Goal: Information Seeking & Learning: Check status

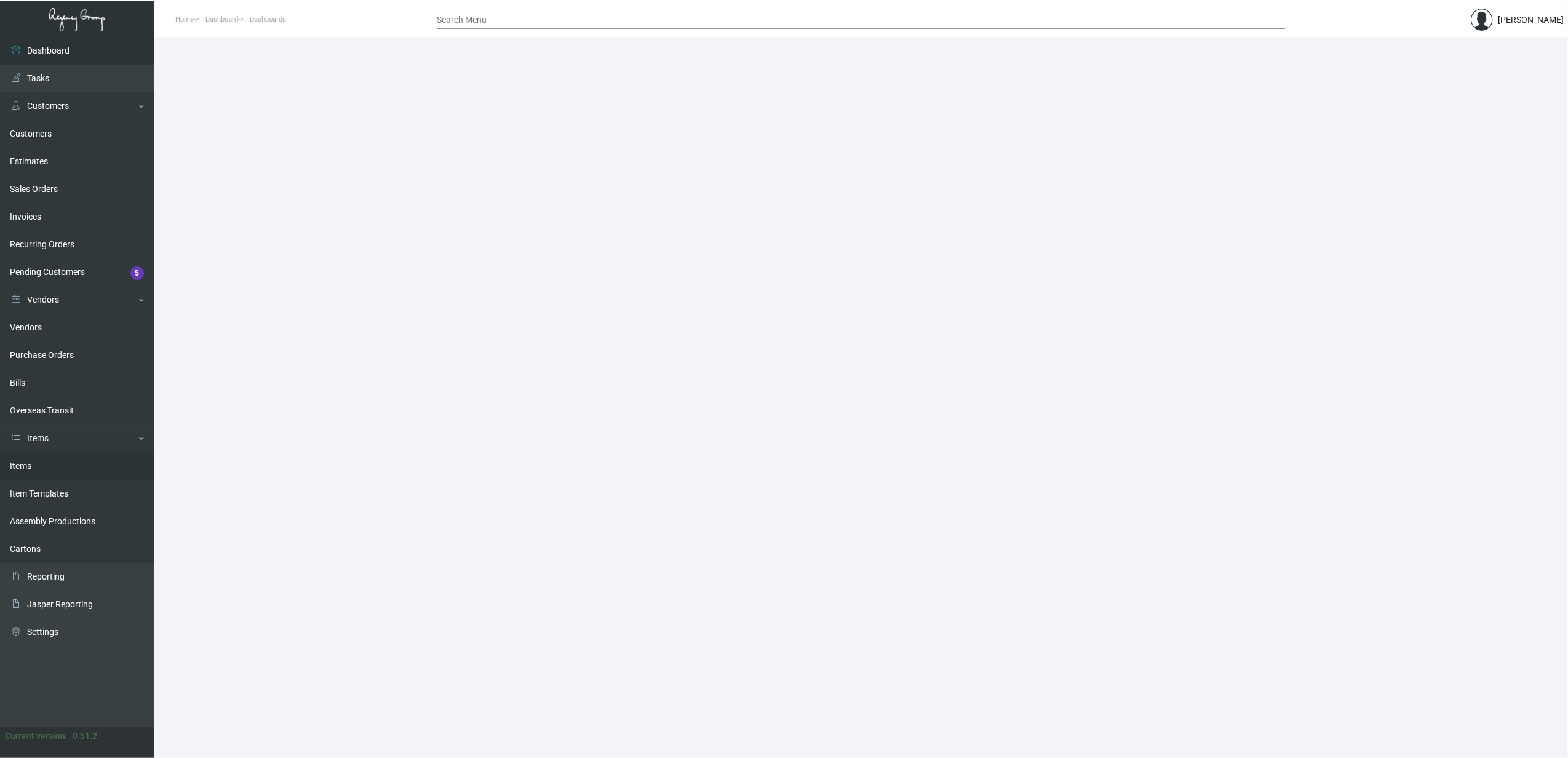
drag, startPoint x: 58, startPoint y: 461, endPoint x: 63, endPoint y: 453, distance: 9.4
click at [58, 461] on link "Items" at bounding box center [77, 466] width 154 height 27
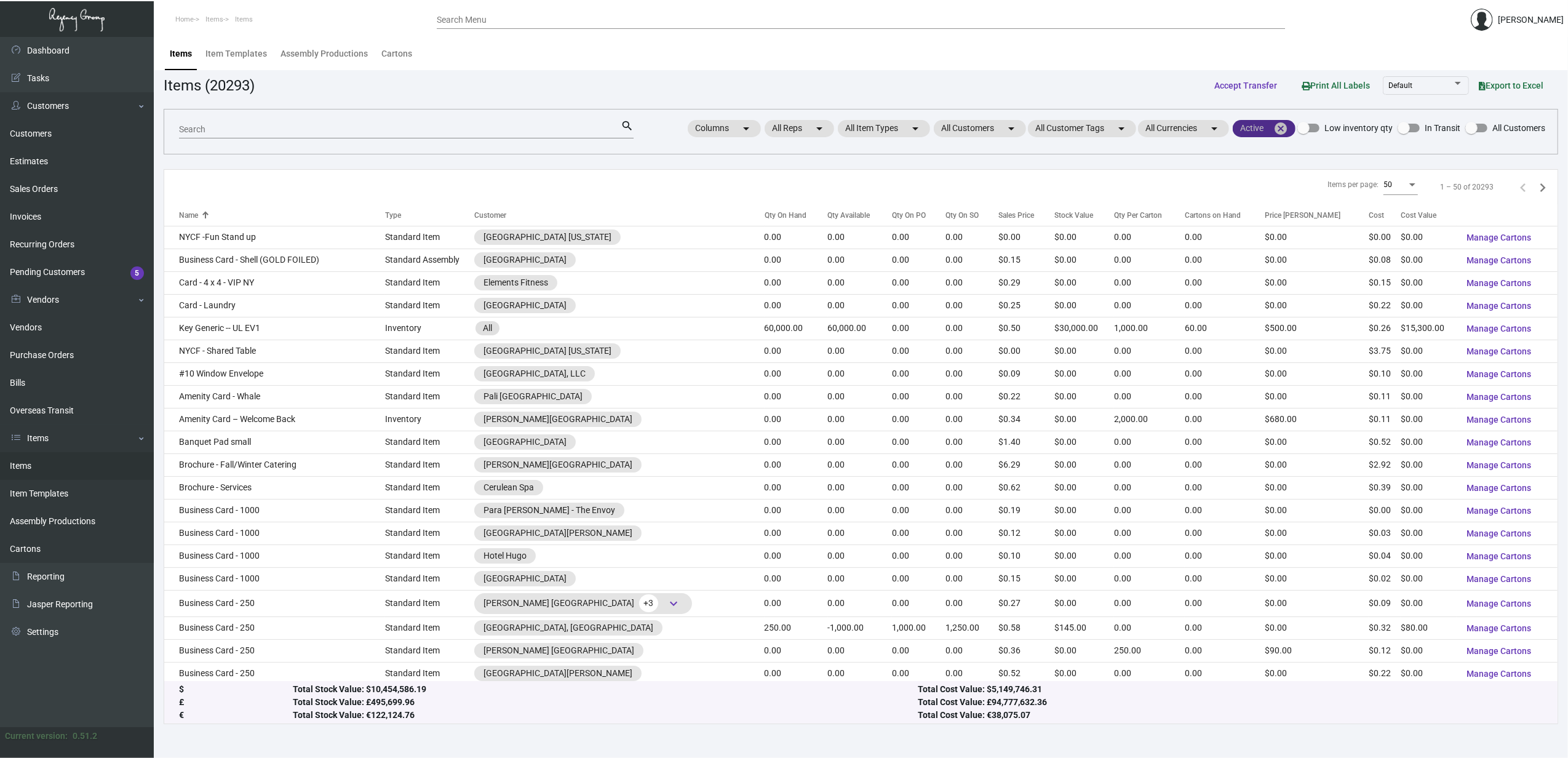
click at [1283, 129] on mat-icon "cancel" at bounding box center [1280, 128] width 15 height 15
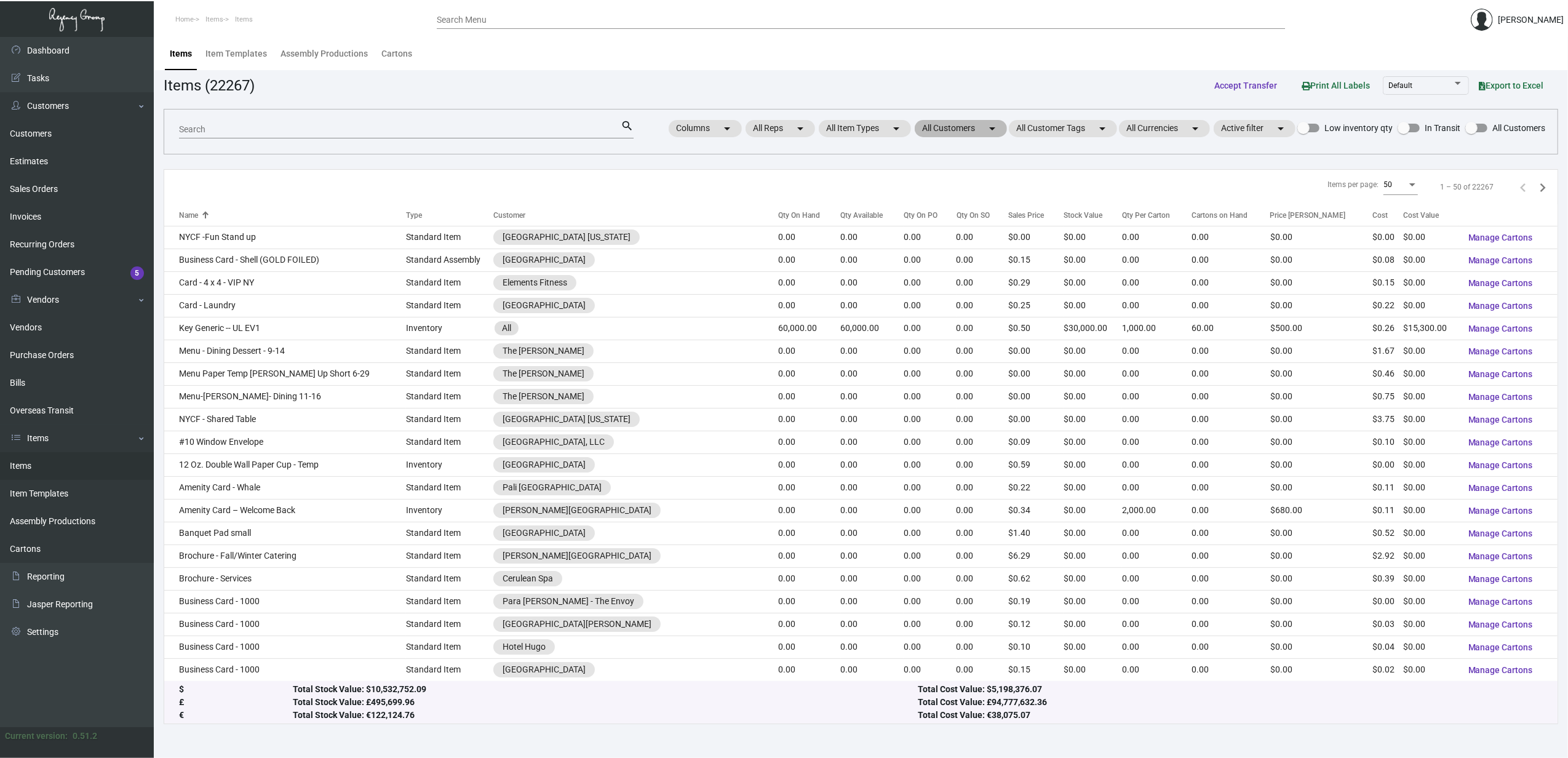
click at [957, 127] on mat-chip "All Customers arrow_drop_down" at bounding box center [961, 128] width 92 height 17
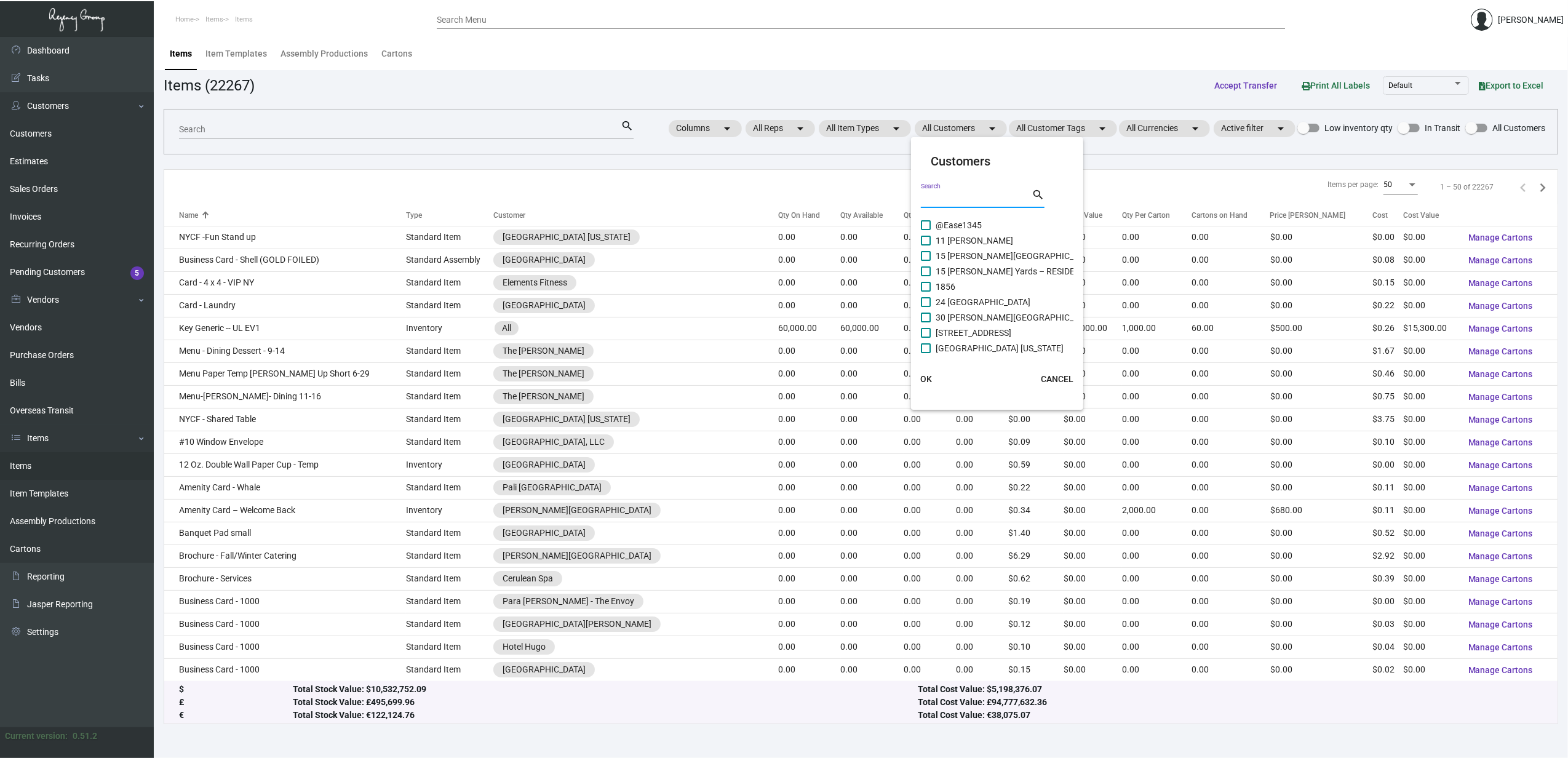
click at [953, 194] on input "Search" at bounding box center [976, 198] width 111 height 10
type input "lyf"
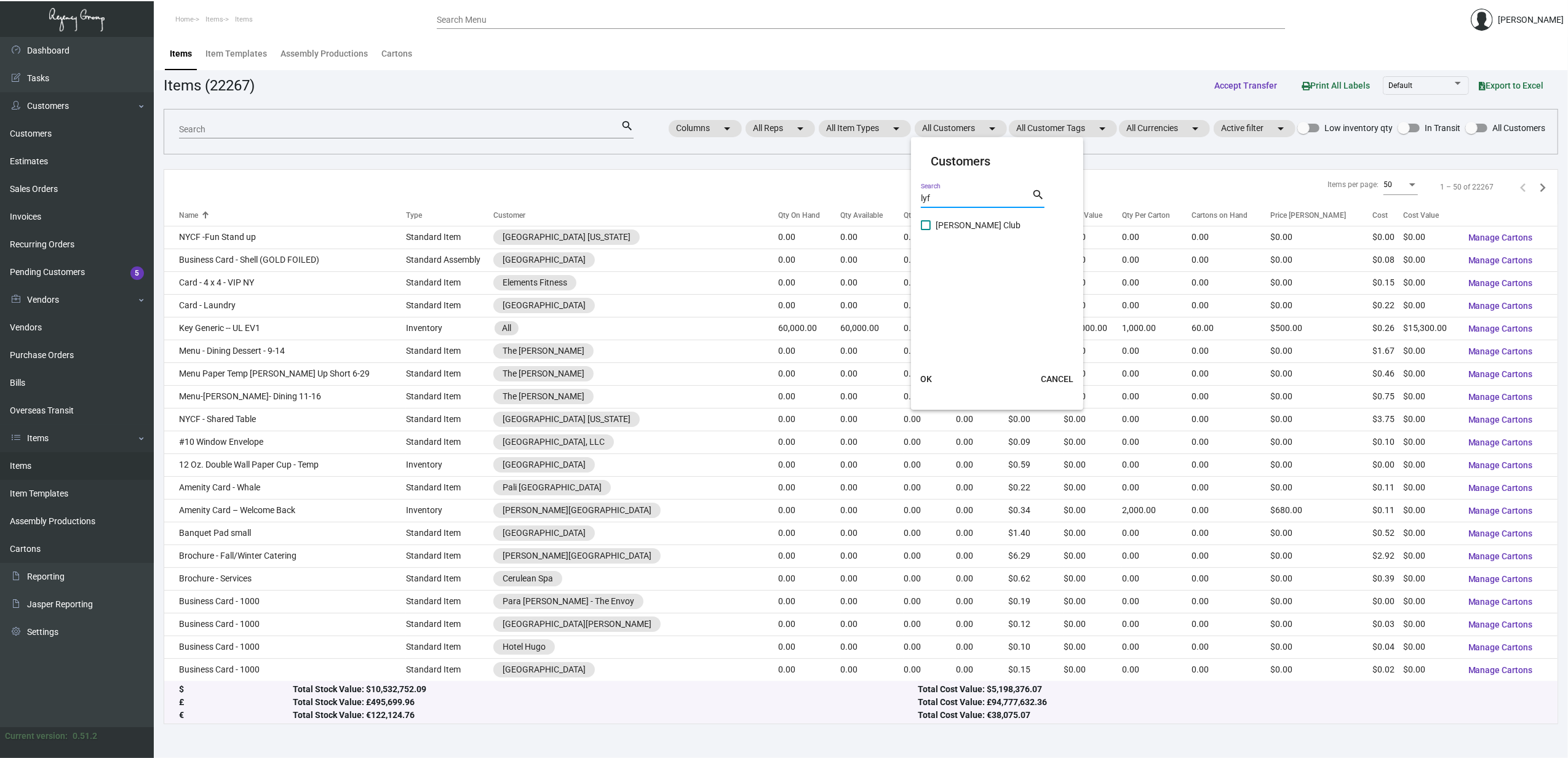
click at [953, 224] on span "[PERSON_NAME] Club" at bounding box center [978, 225] width 85 height 15
click at [926, 230] on input "[PERSON_NAME] Club" at bounding box center [925, 230] width 1 height 1
checkbox input "true"
click at [925, 380] on span "OK" at bounding box center [926, 378] width 12 height 10
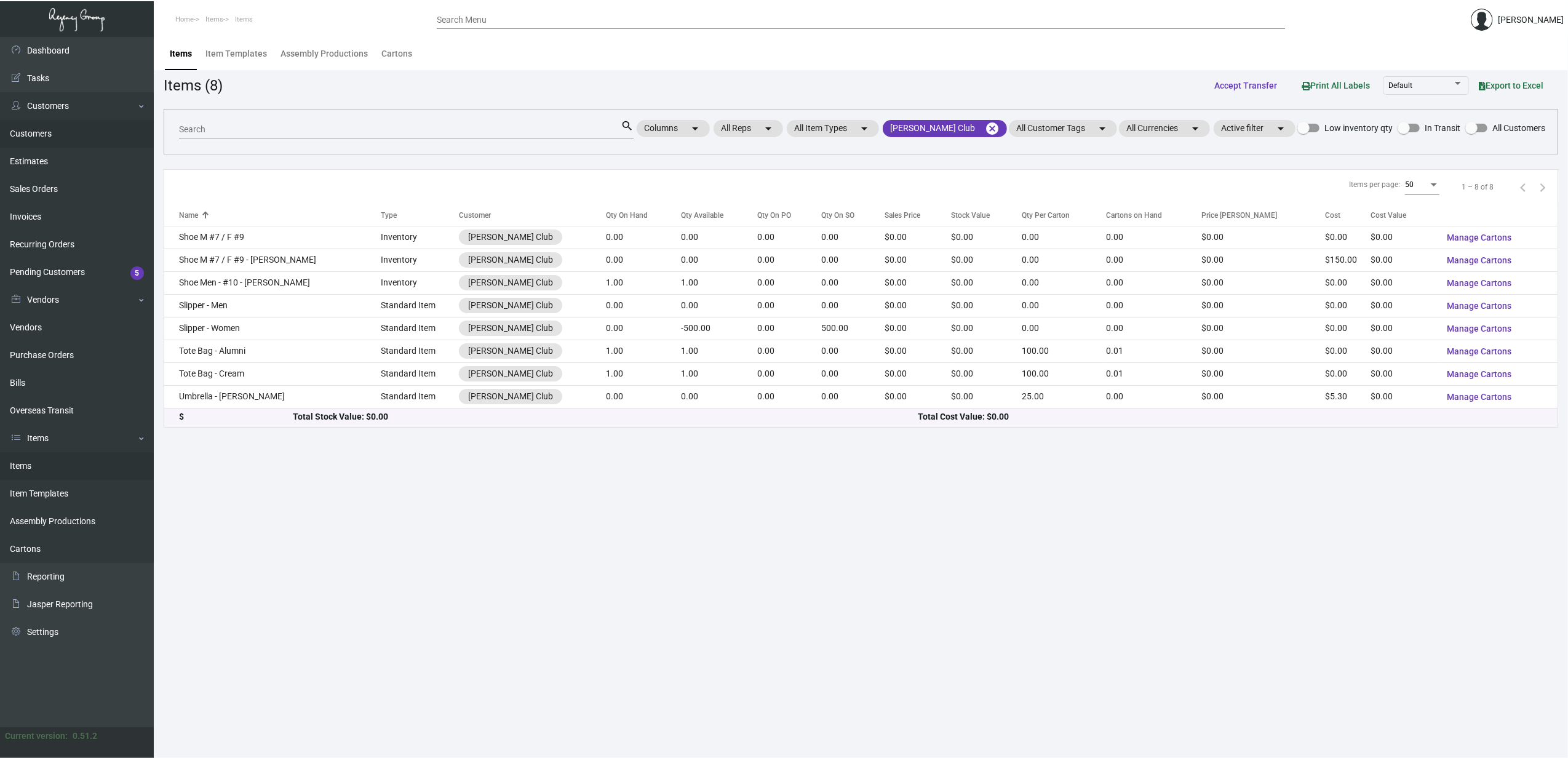
click at [30, 139] on link "Customers" at bounding box center [77, 134] width 154 height 27
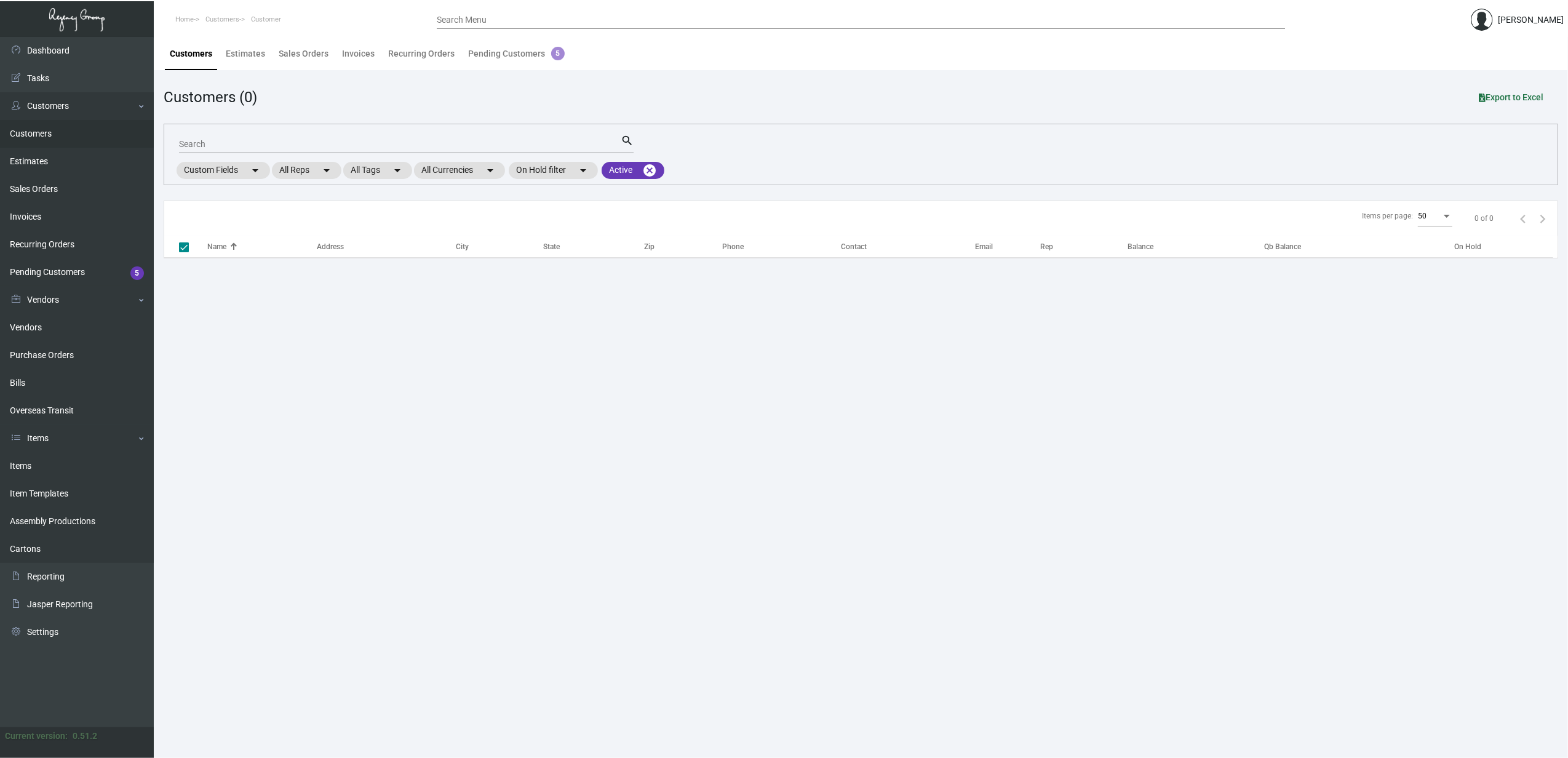
checkbox input "false"
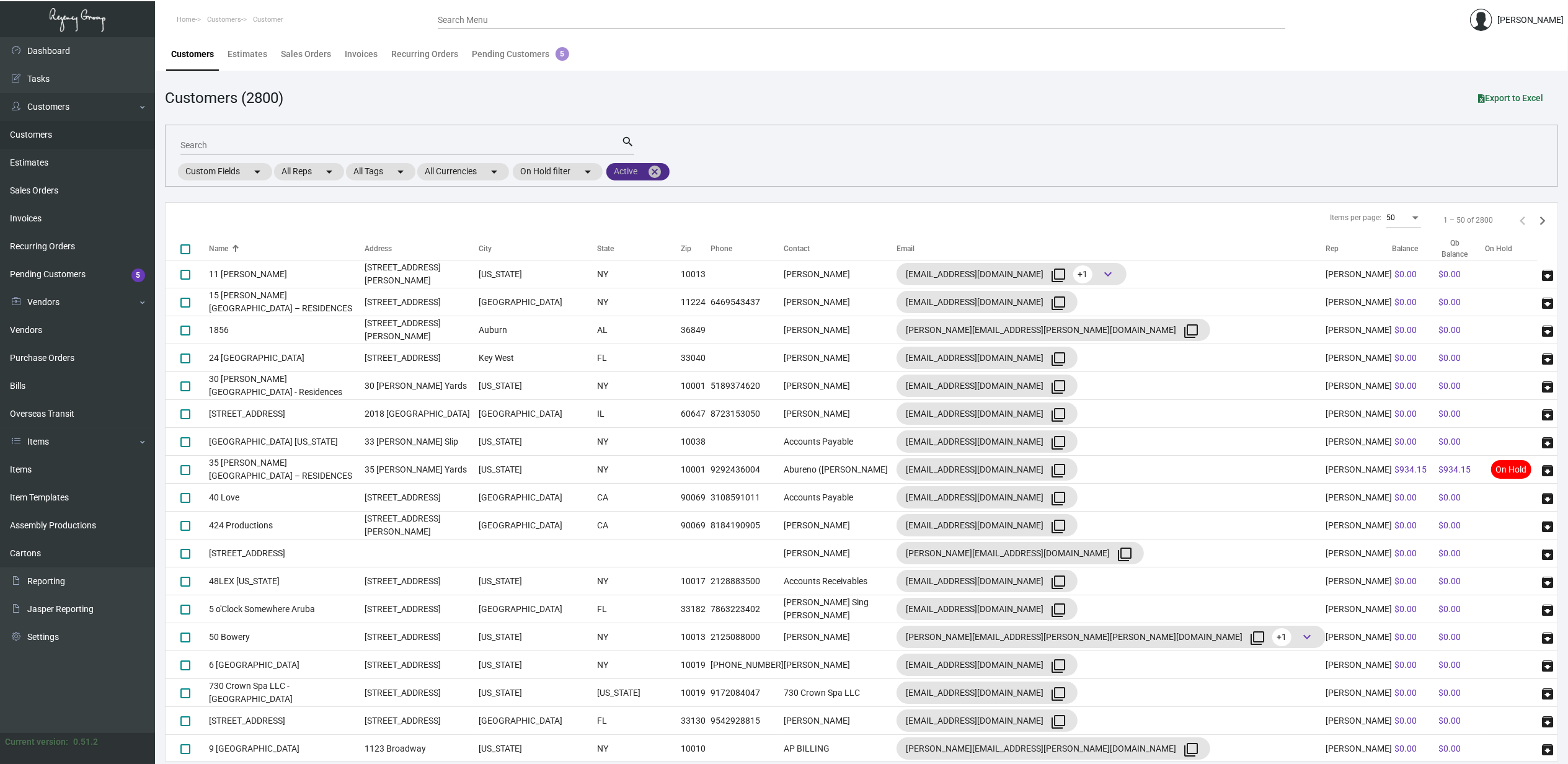
click at [658, 175] on mat-icon "cancel" at bounding box center [654, 171] width 15 height 15
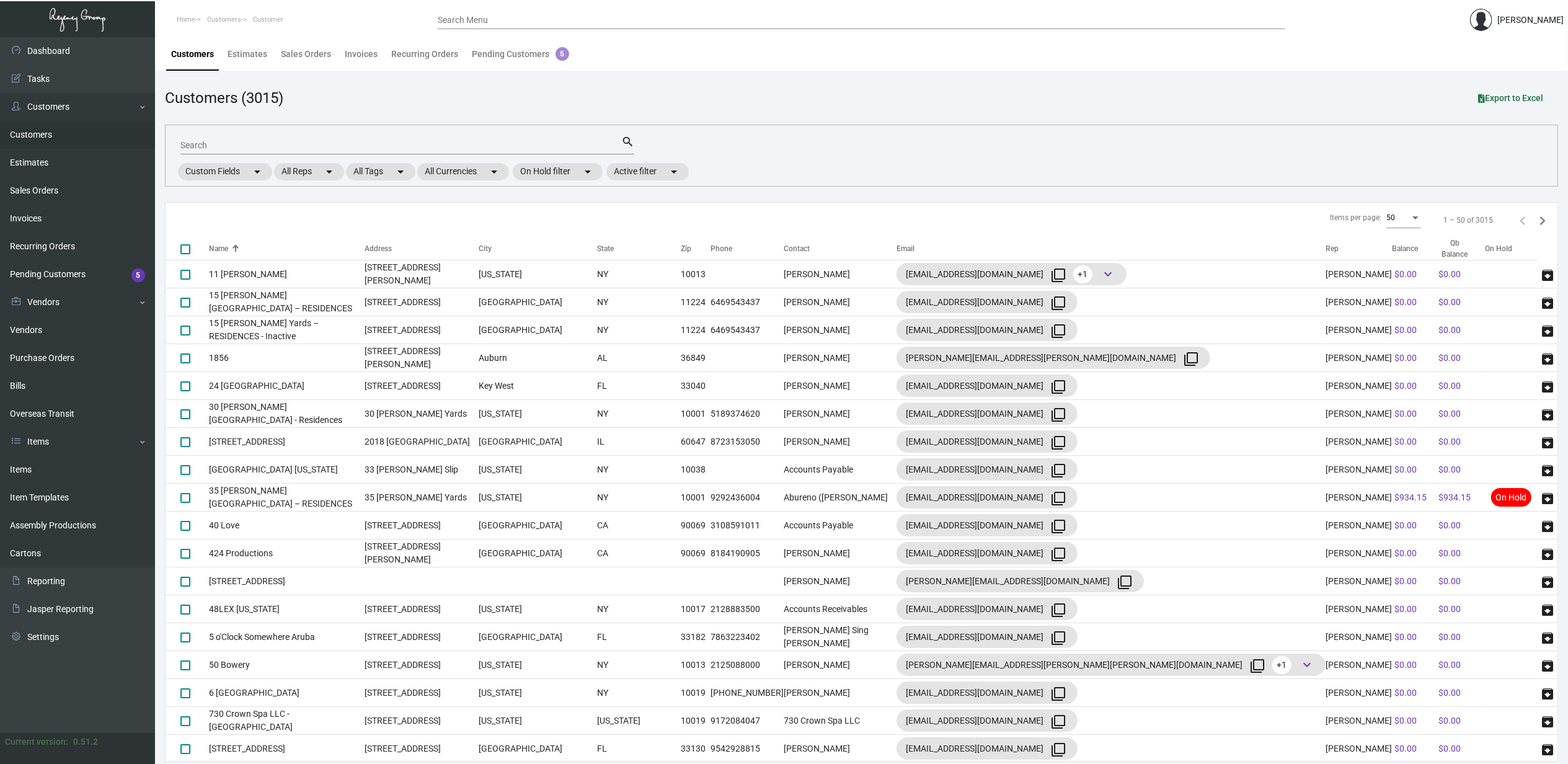
click at [430, 149] on input "Search" at bounding box center [401, 146] width 441 height 10
type input "lyf"
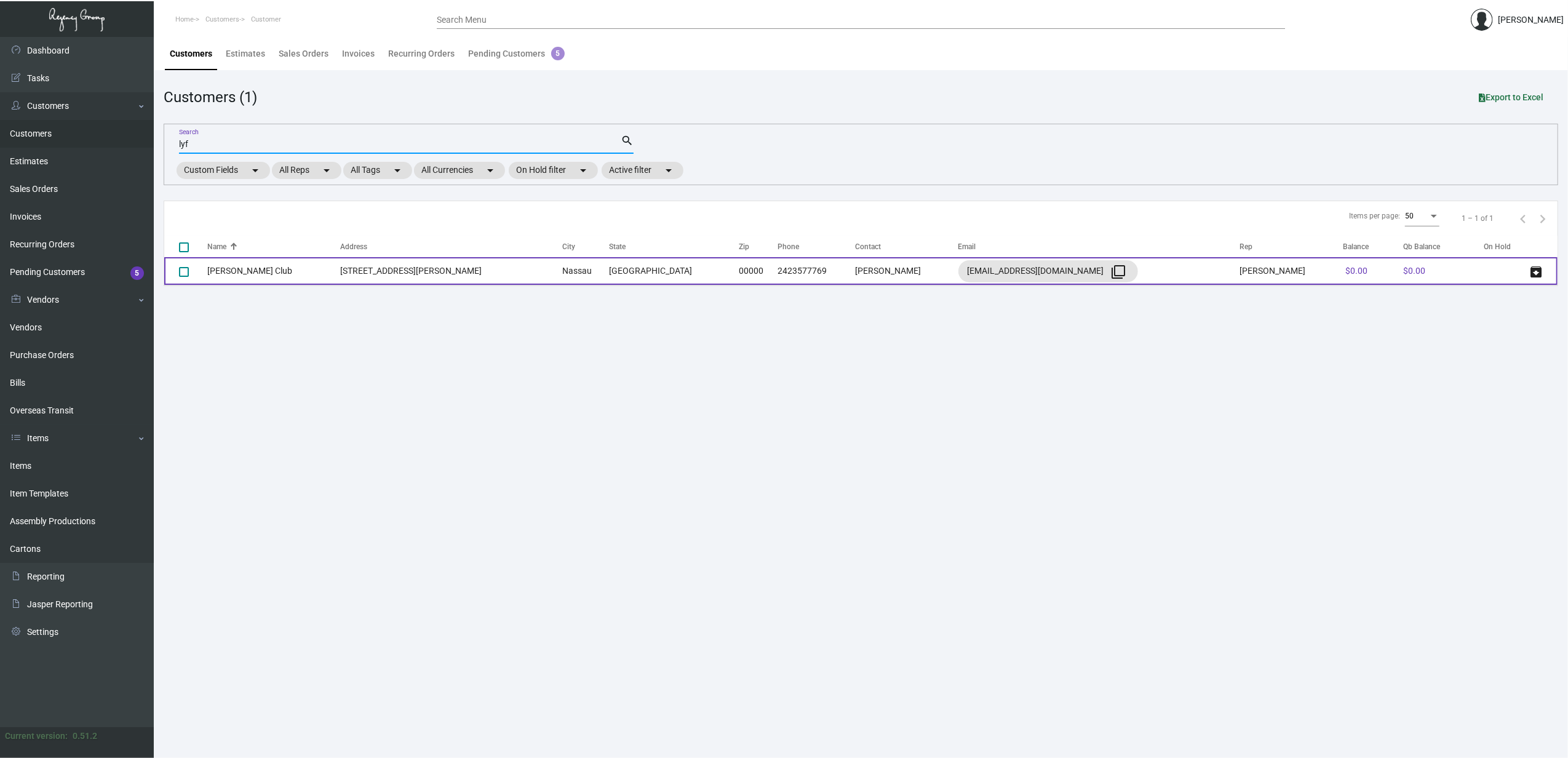
click at [284, 274] on td "[PERSON_NAME] Club" at bounding box center [273, 270] width 134 height 27
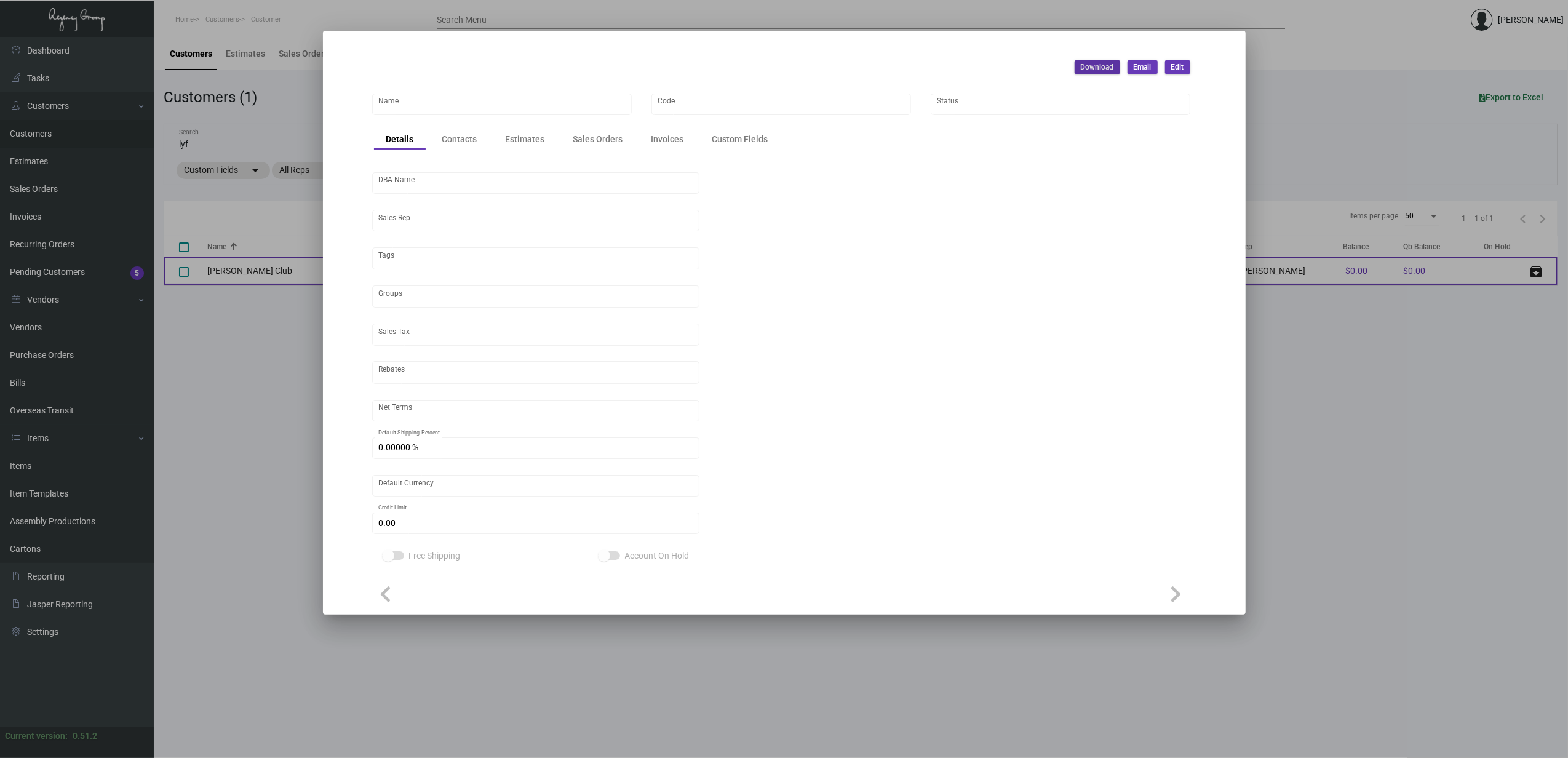
type input "[PERSON_NAME] Club"
type input "LCC"
type input "[PERSON_NAME]"
type input "Out of State"
type input "Net 30"
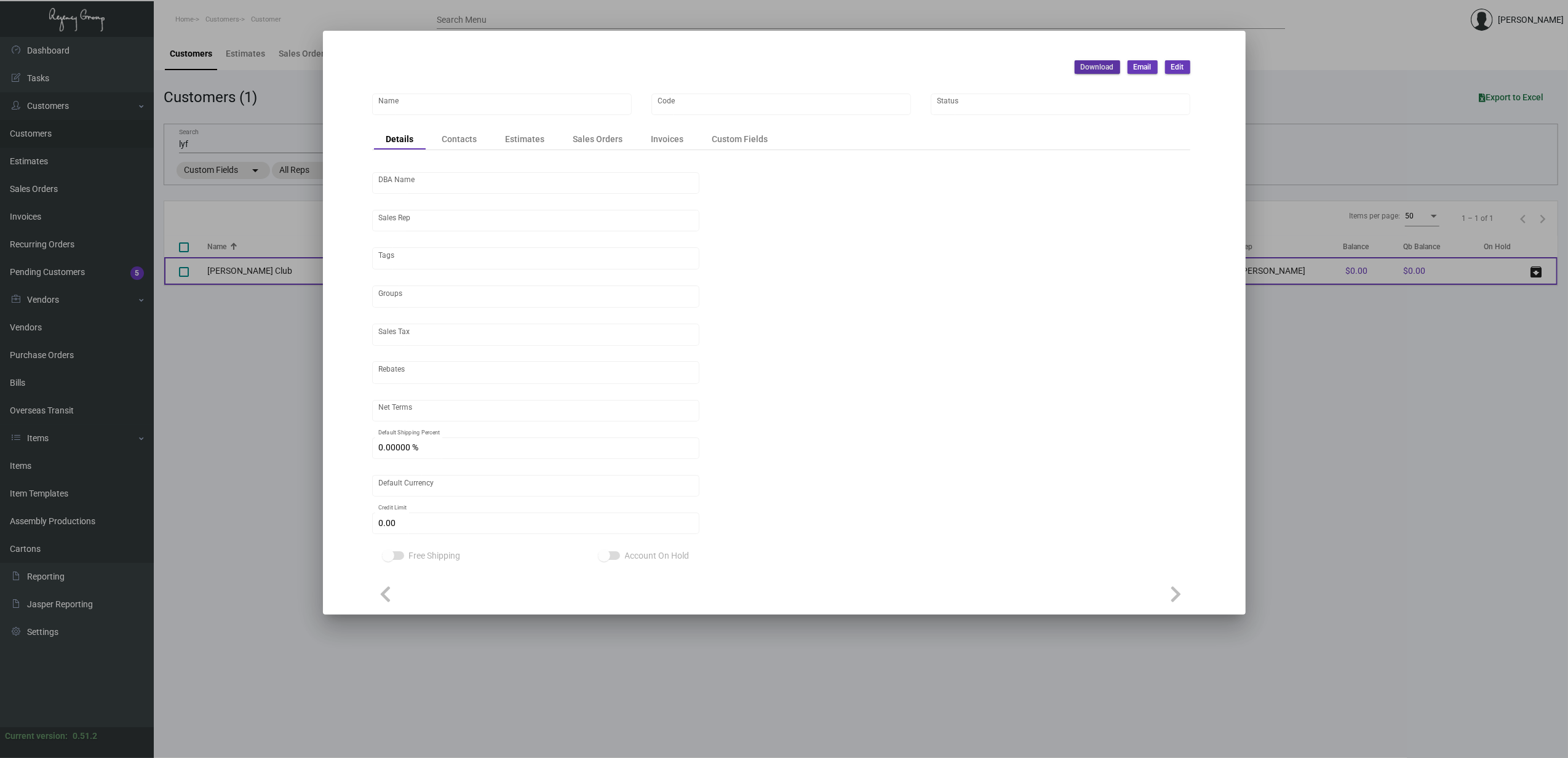
type input "United States Dollar $"
type input "$ 0.00"
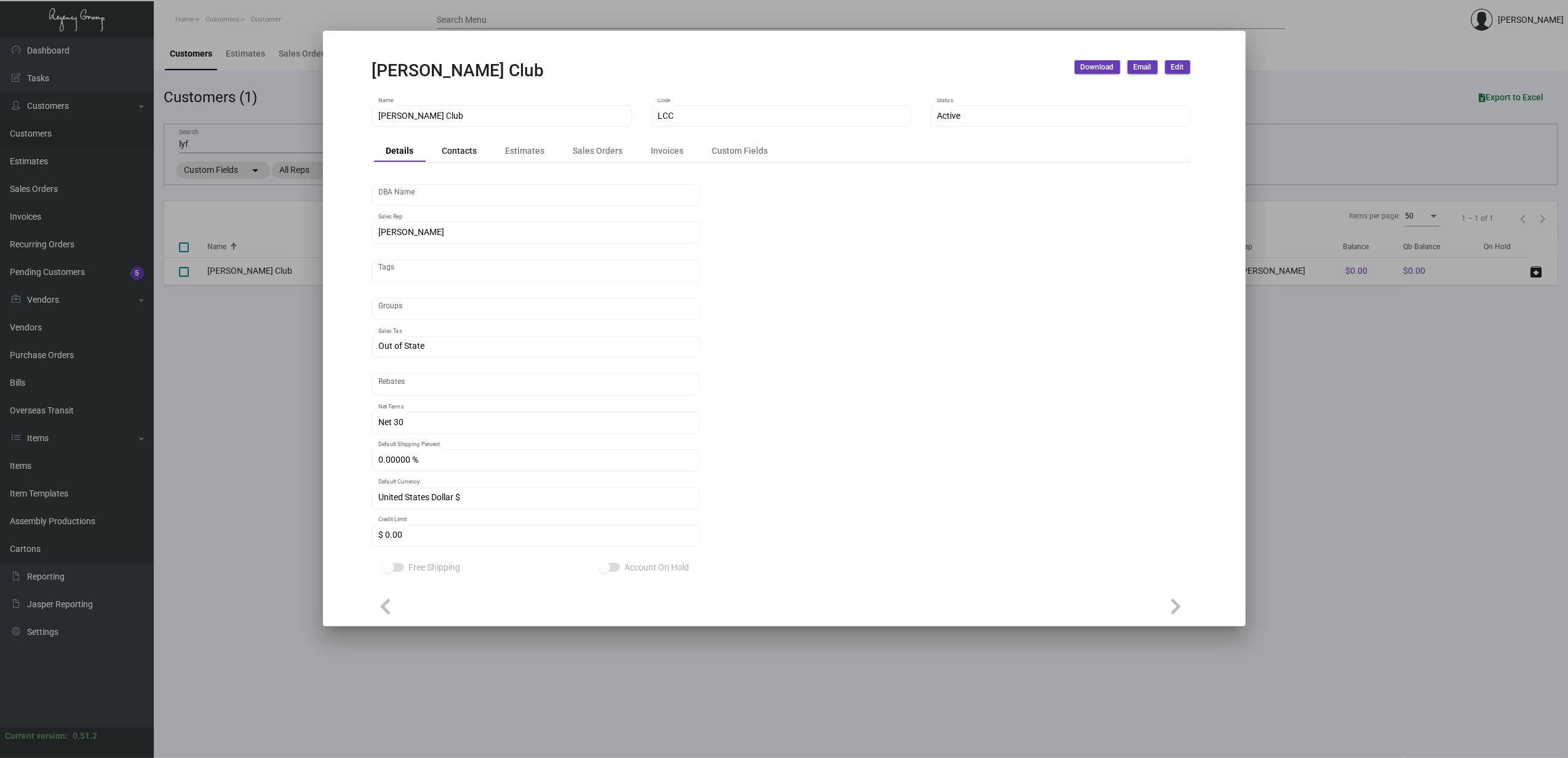
click at [449, 153] on div "Contacts" at bounding box center [459, 151] width 35 height 13
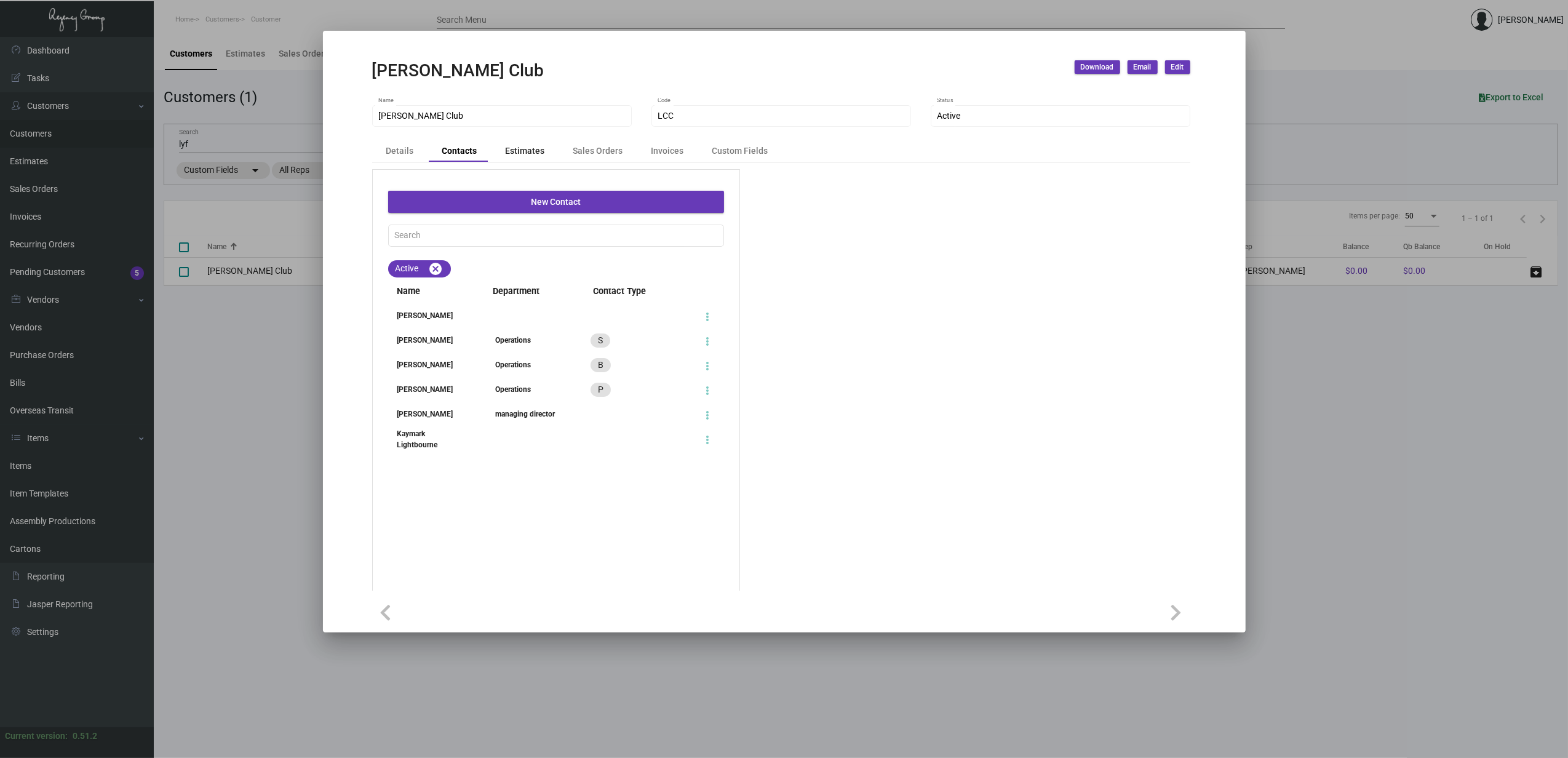
click at [508, 157] on div "Estimates" at bounding box center [525, 151] width 40 height 13
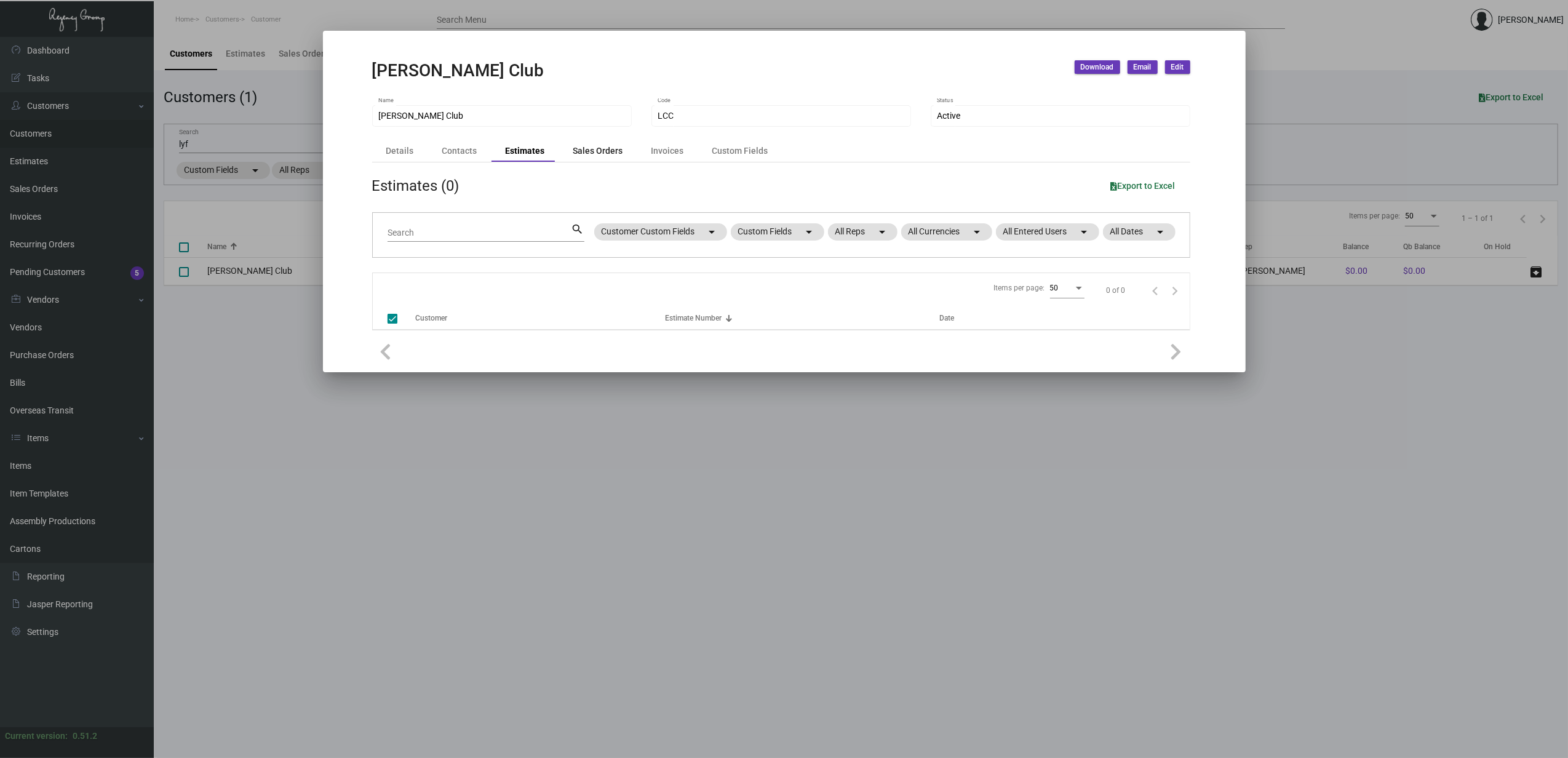
click at [586, 156] on div "Sales Orders" at bounding box center [598, 151] width 50 height 13
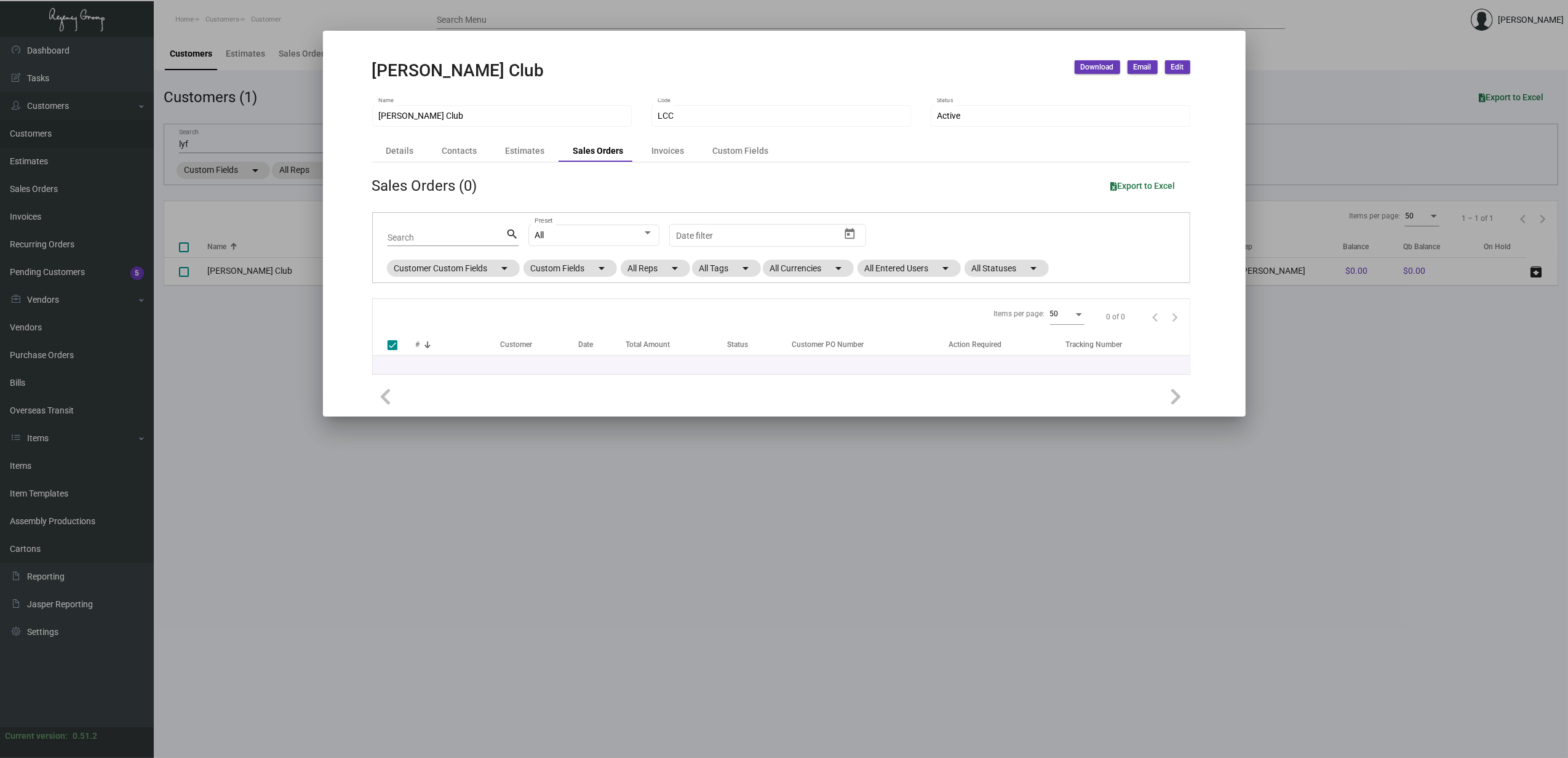
checkbox input "false"
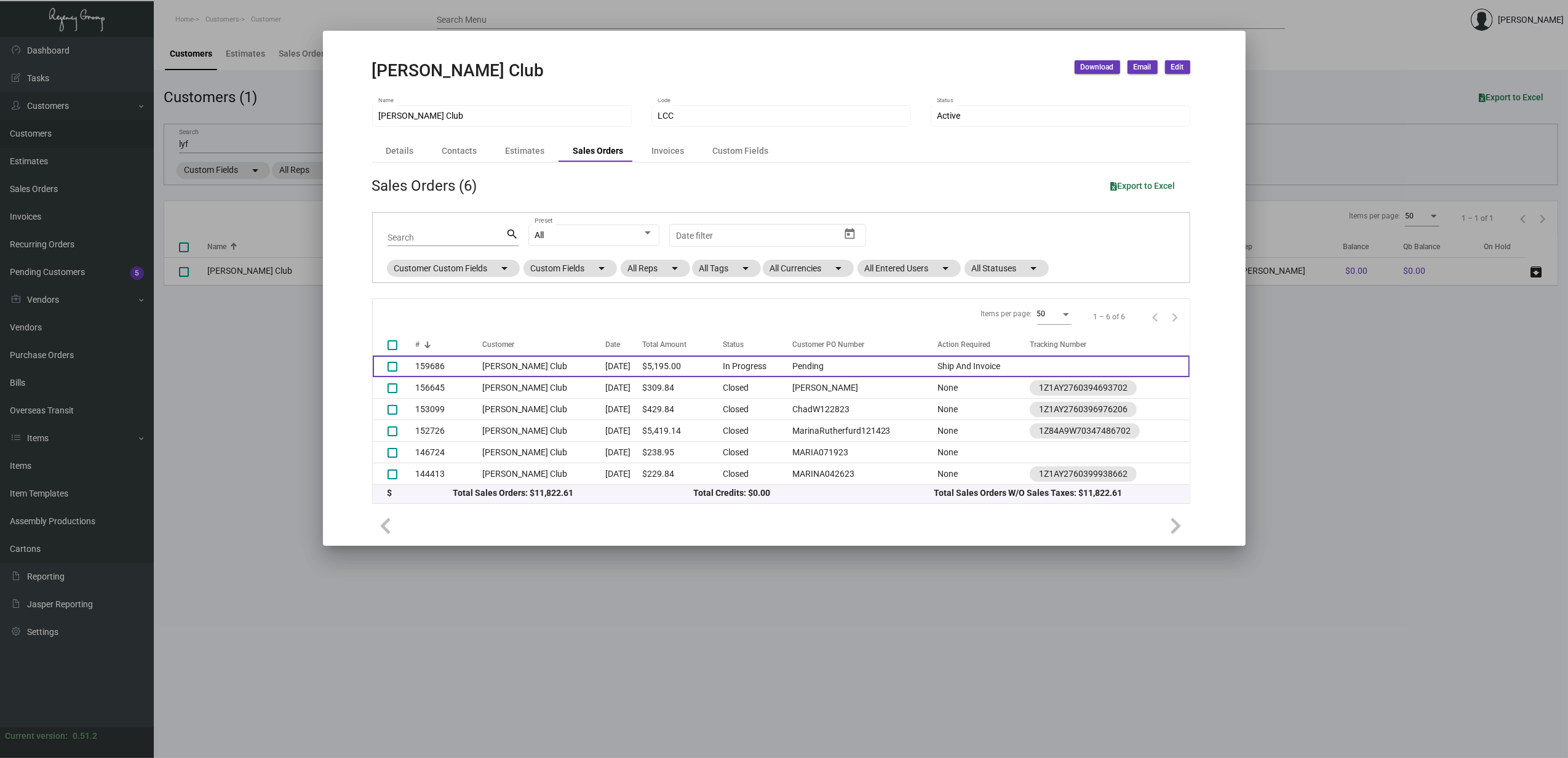
click at [484, 362] on td "[PERSON_NAME] Club" at bounding box center [544, 367] width 123 height 22
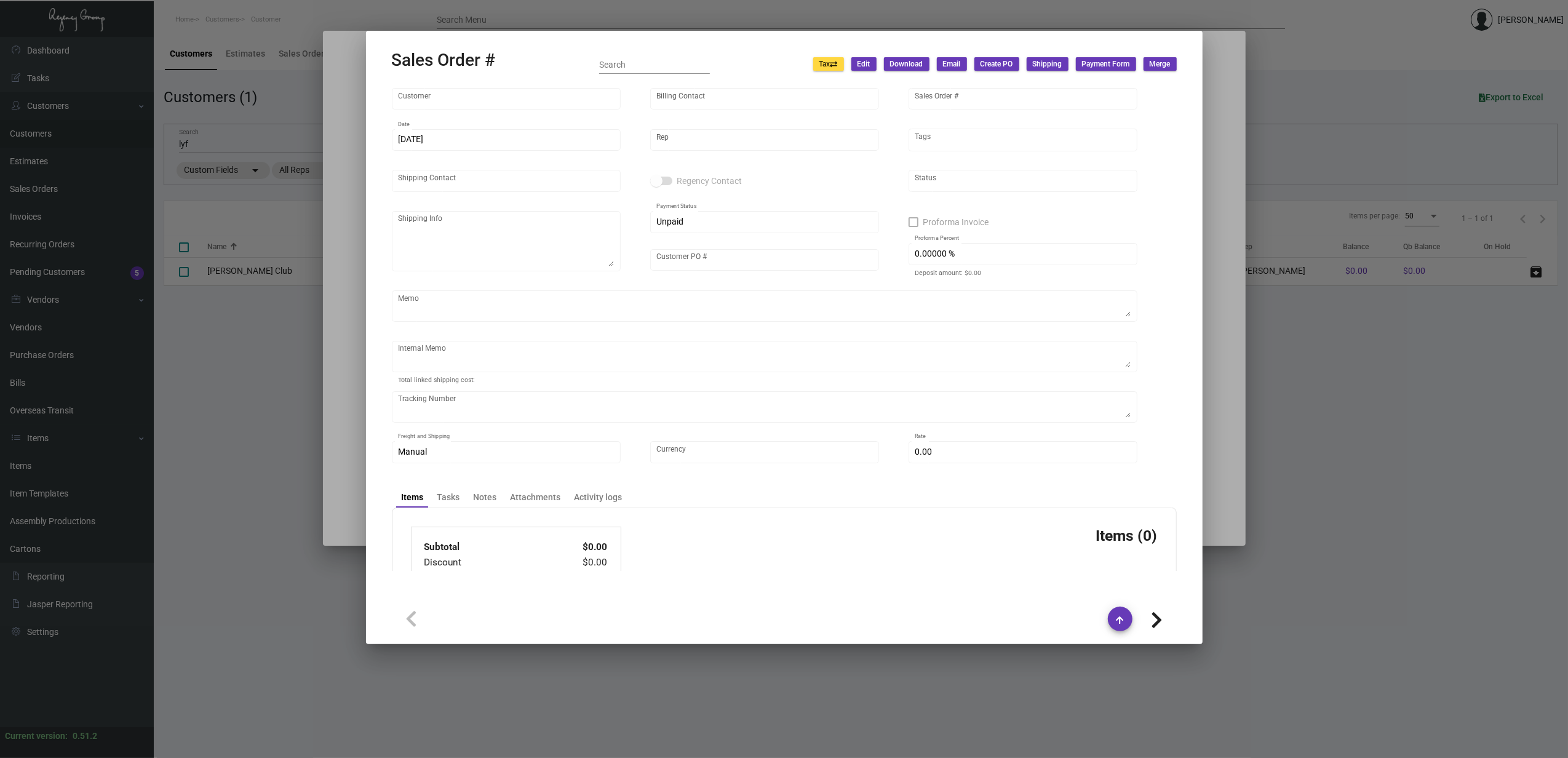
type input "[PERSON_NAME] Club"
type input "[PERSON_NAME]"
type input "159686"
type input "[DATE]"
type input "[PERSON_NAME]"
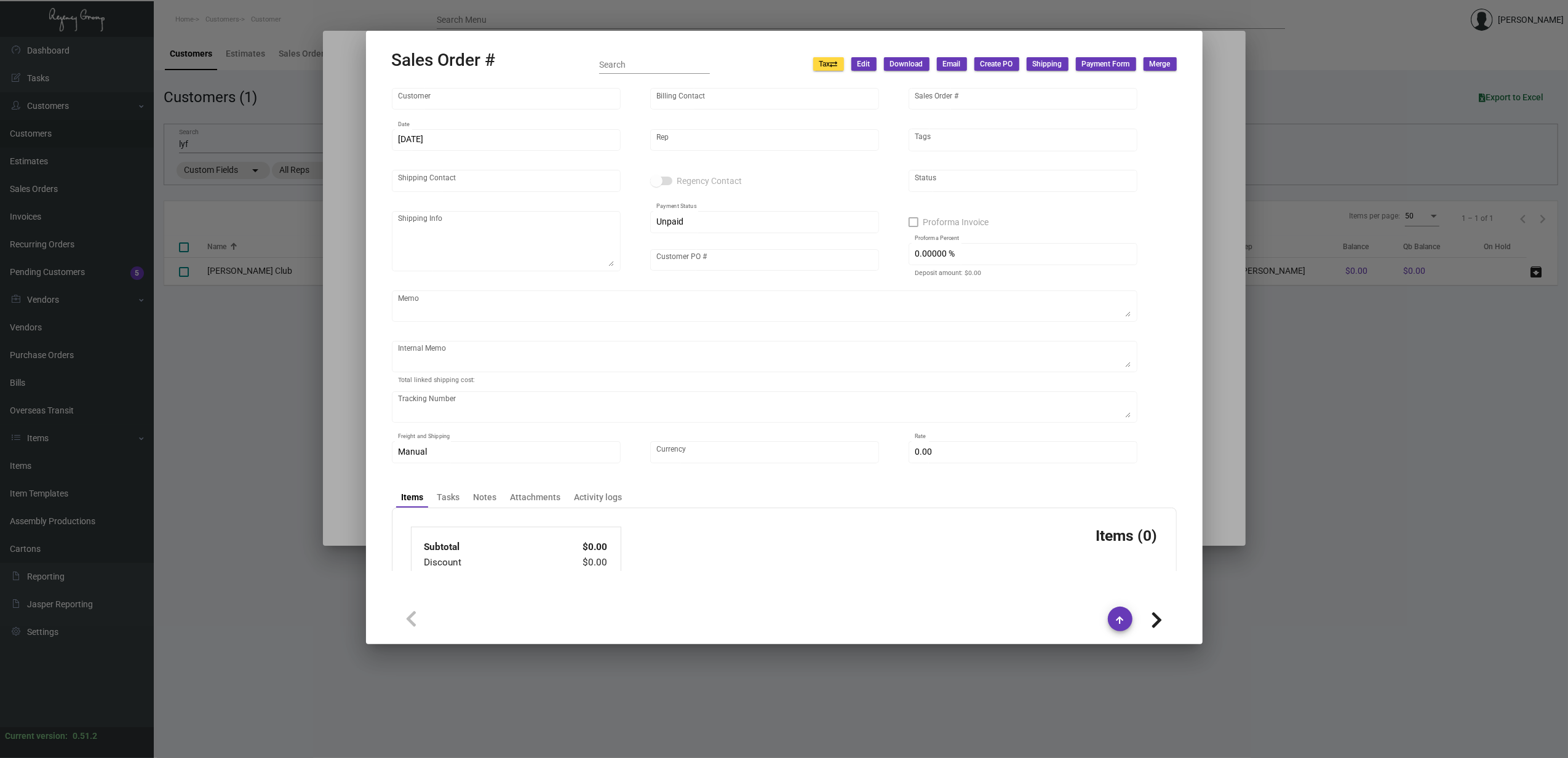
type input "[PERSON_NAME]"
type input "Pending"
type input "100.00000 %"
type input "United States Dollar $"
type input "$ 0.00"
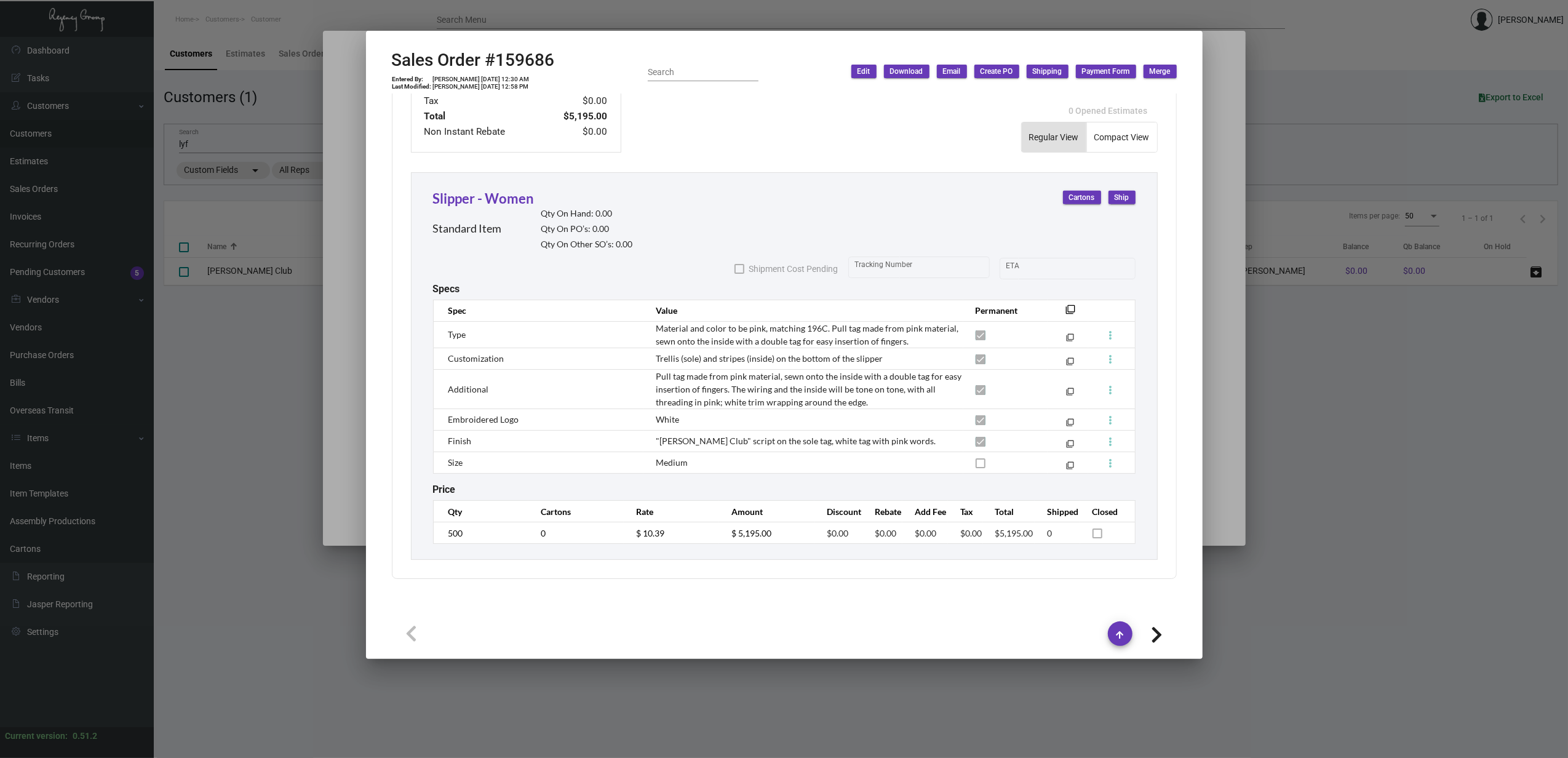
scroll to position [594, 0]
click at [1157, 635] on icon at bounding box center [1157, 635] width 12 height 19
type input "156645"
type input "[DATE]"
type input "[PERSON_NAME]"
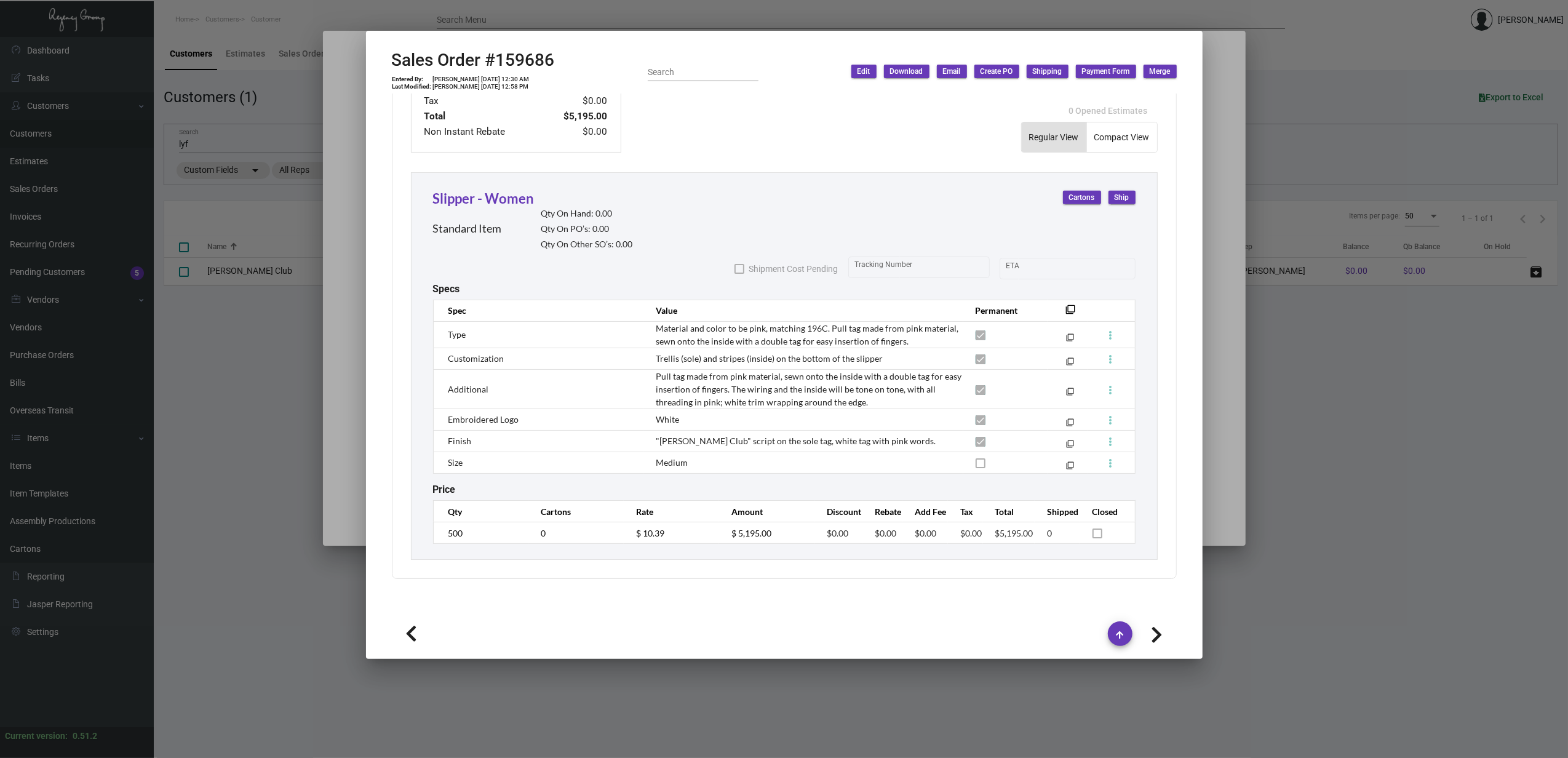
type textarea "[PERSON_NAME] Club - [PERSON_NAME] [GEOGRAPHIC_DATA][STREET_ADDRESS][US_STATE]"
type input "[PERSON_NAME]"
type textarea "4/26 - Label and packing slip provided to [PERSON_NAME], $9.27"
type input "$ 29.84"
type input "89365"
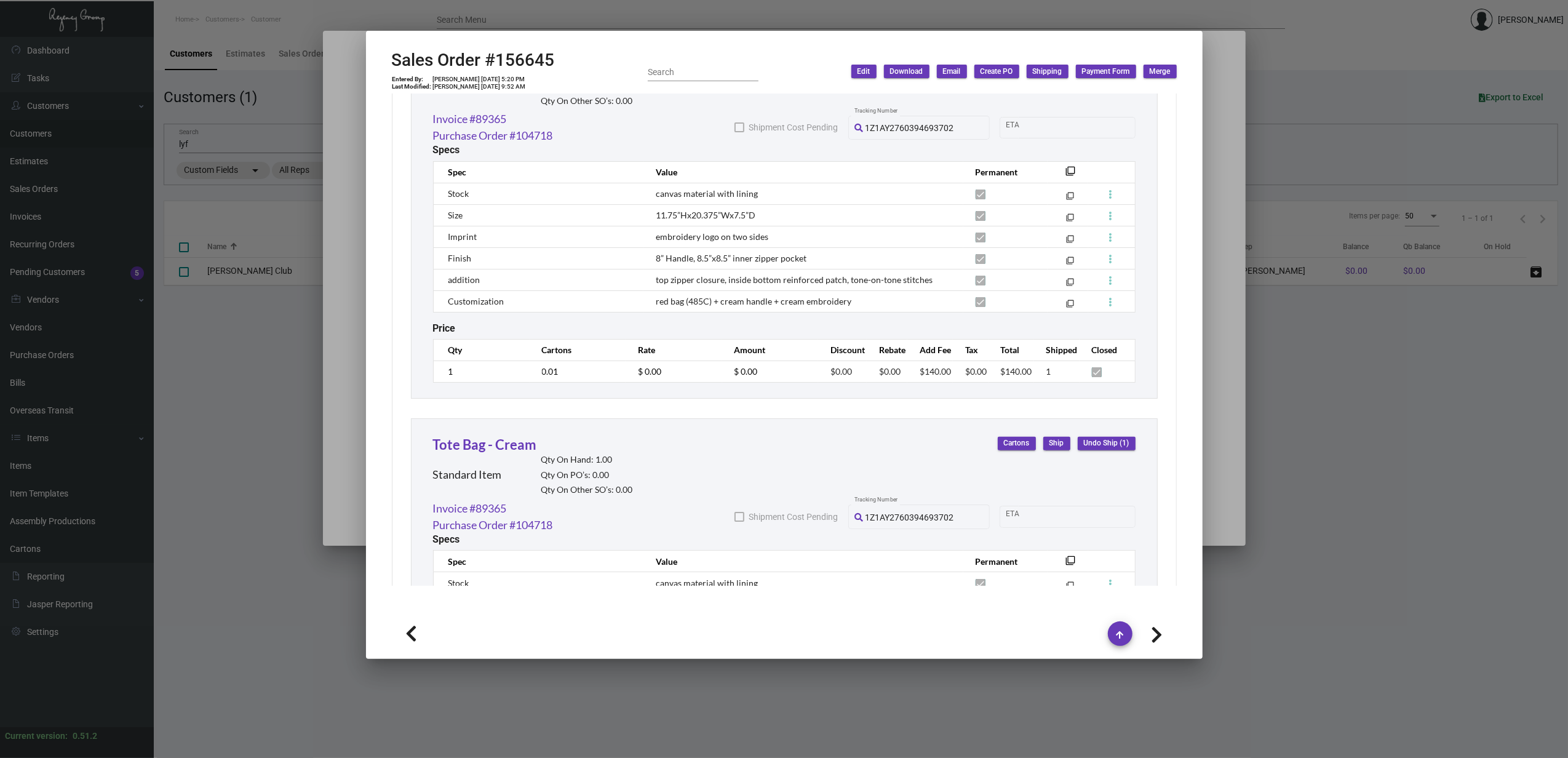
scroll to position [989, 0]
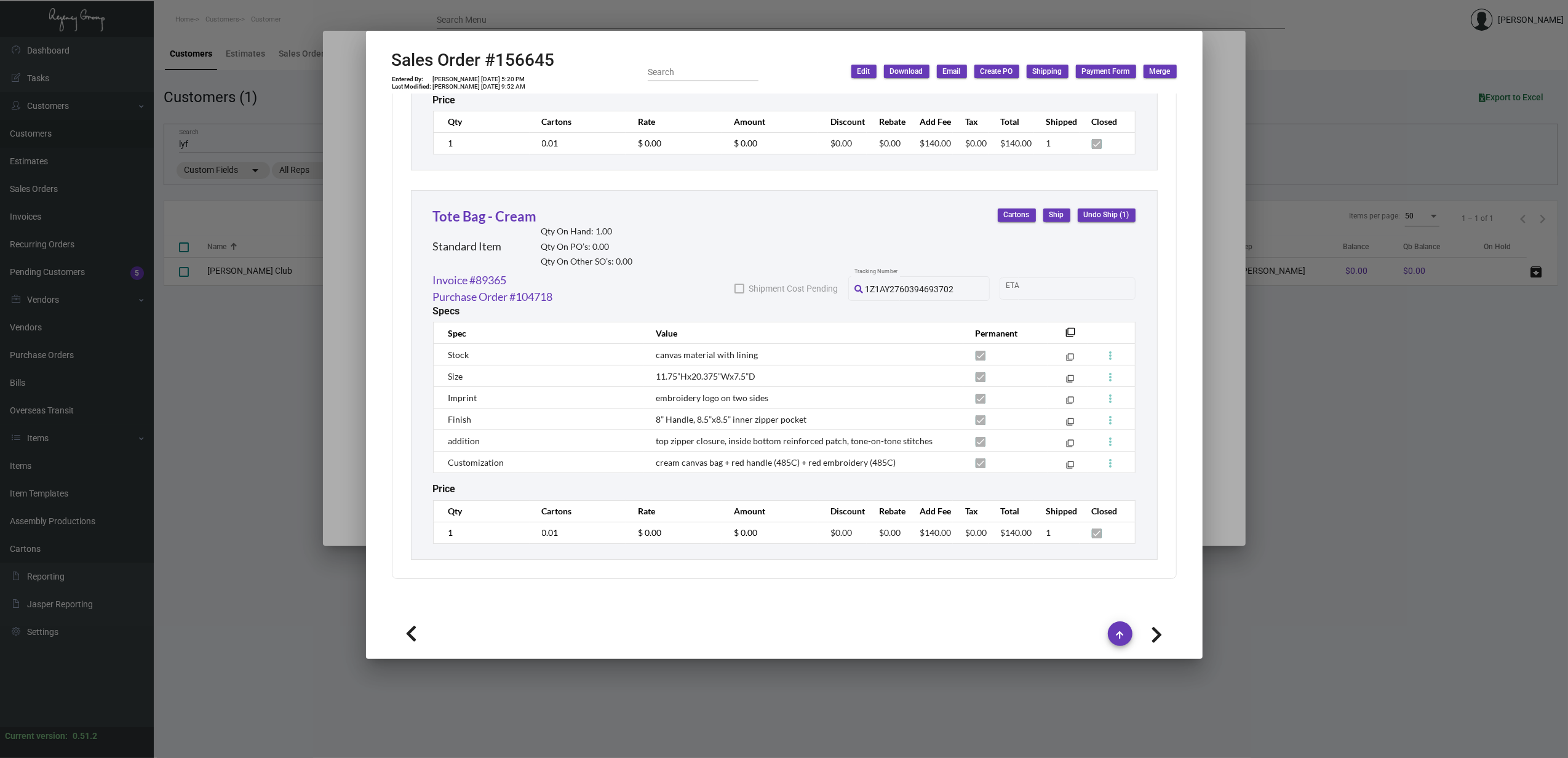
click at [1154, 630] on icon at bounding box center [1157, 635] width 12 height 19
type input "153099"
type input "[DATE]"
type input "ChadW122823"
type input "0.00000 %"
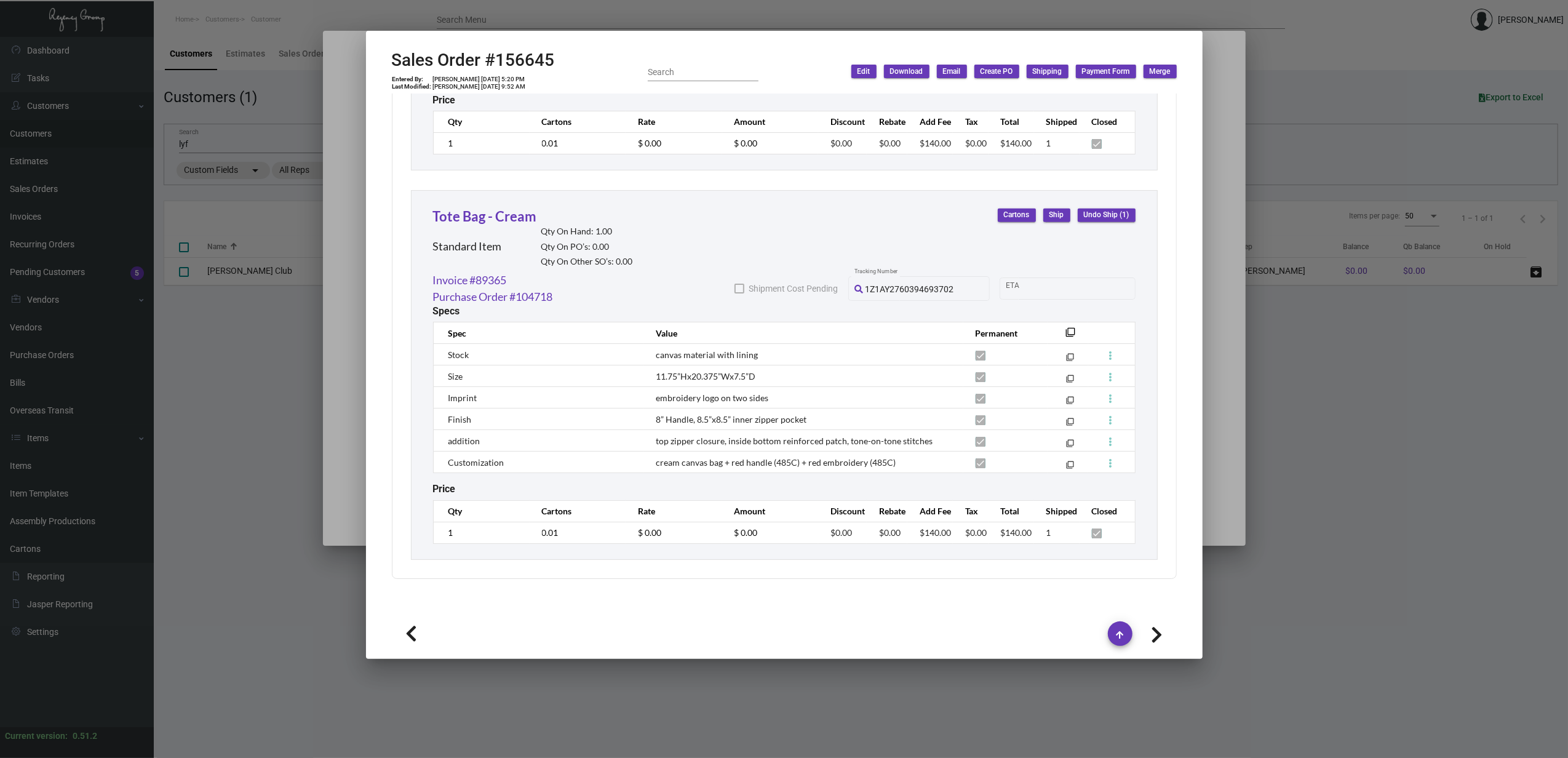
type textarea "Vendor sample tracking -- 1Z48R9686697570118"
type input "85629"
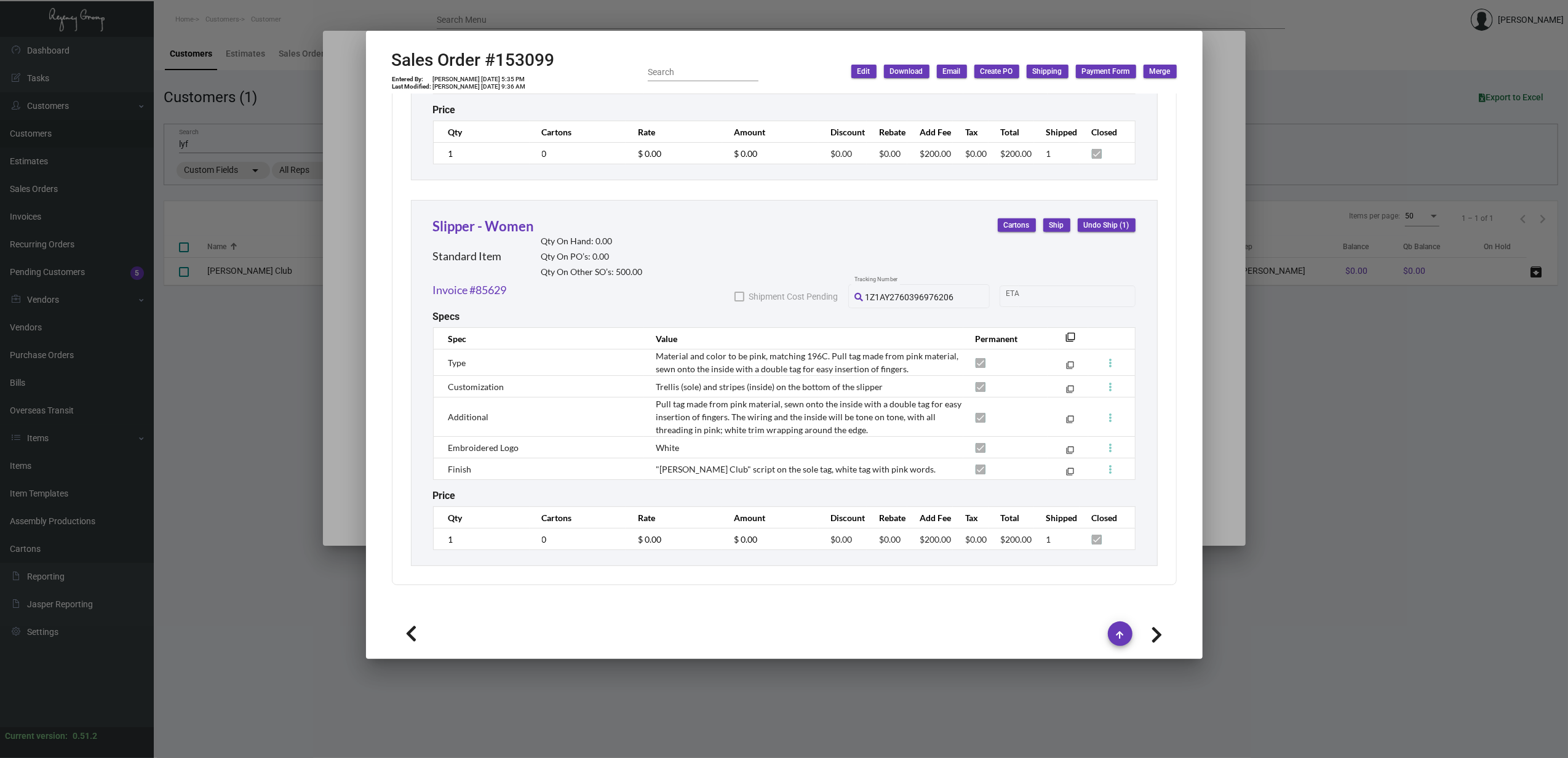
scroll to position [970, 0]
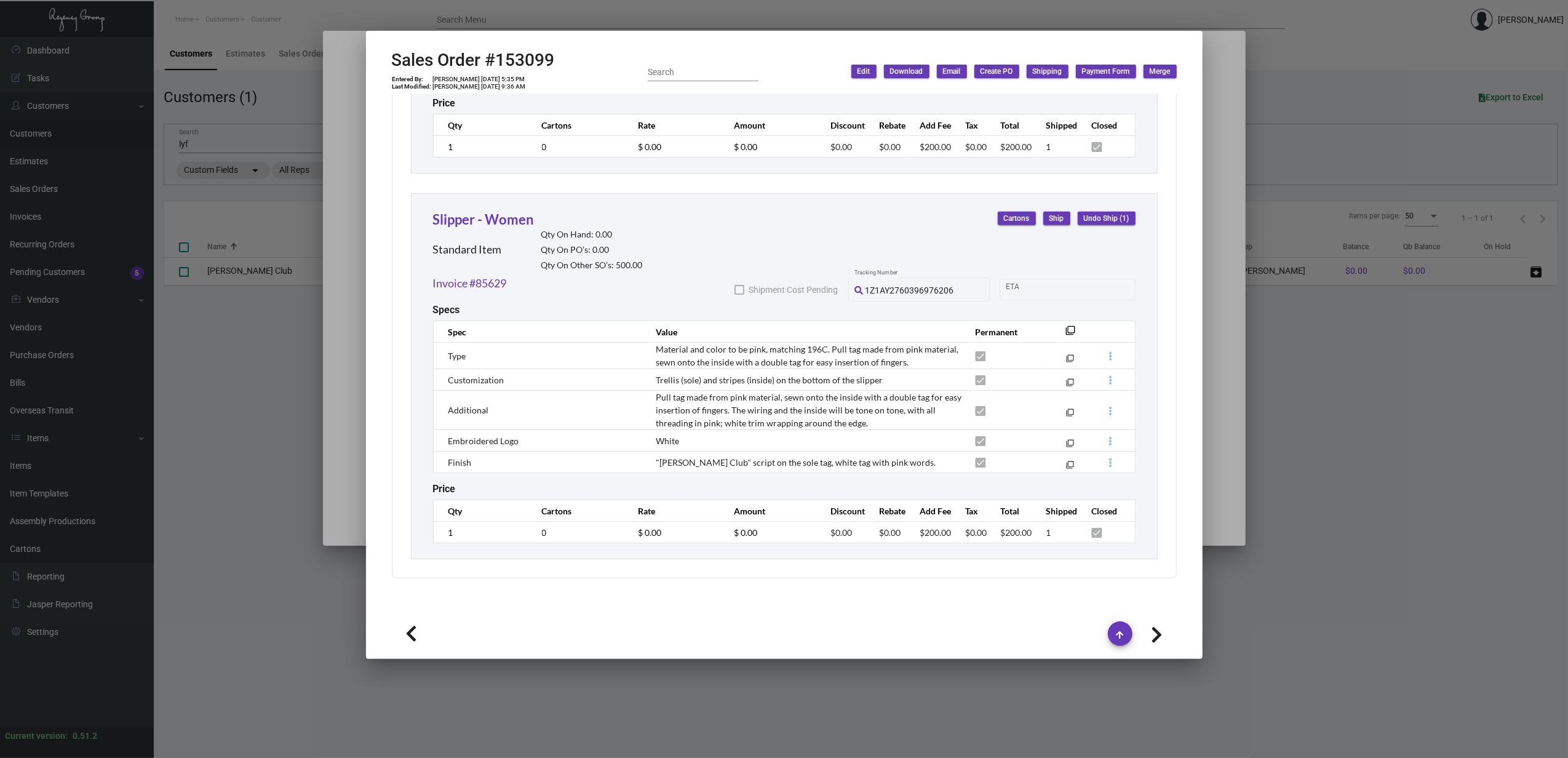
click at [1159, 633] on icon at bounding box center [1157, 635] width 12 height 19
type input "152726"
type input "[DATE]"
type textarea "[PERSON_NAME] Club/[PERSON_NAME] [STREET_ADDRESS]"
type input "MarinaRutherfurd121423"
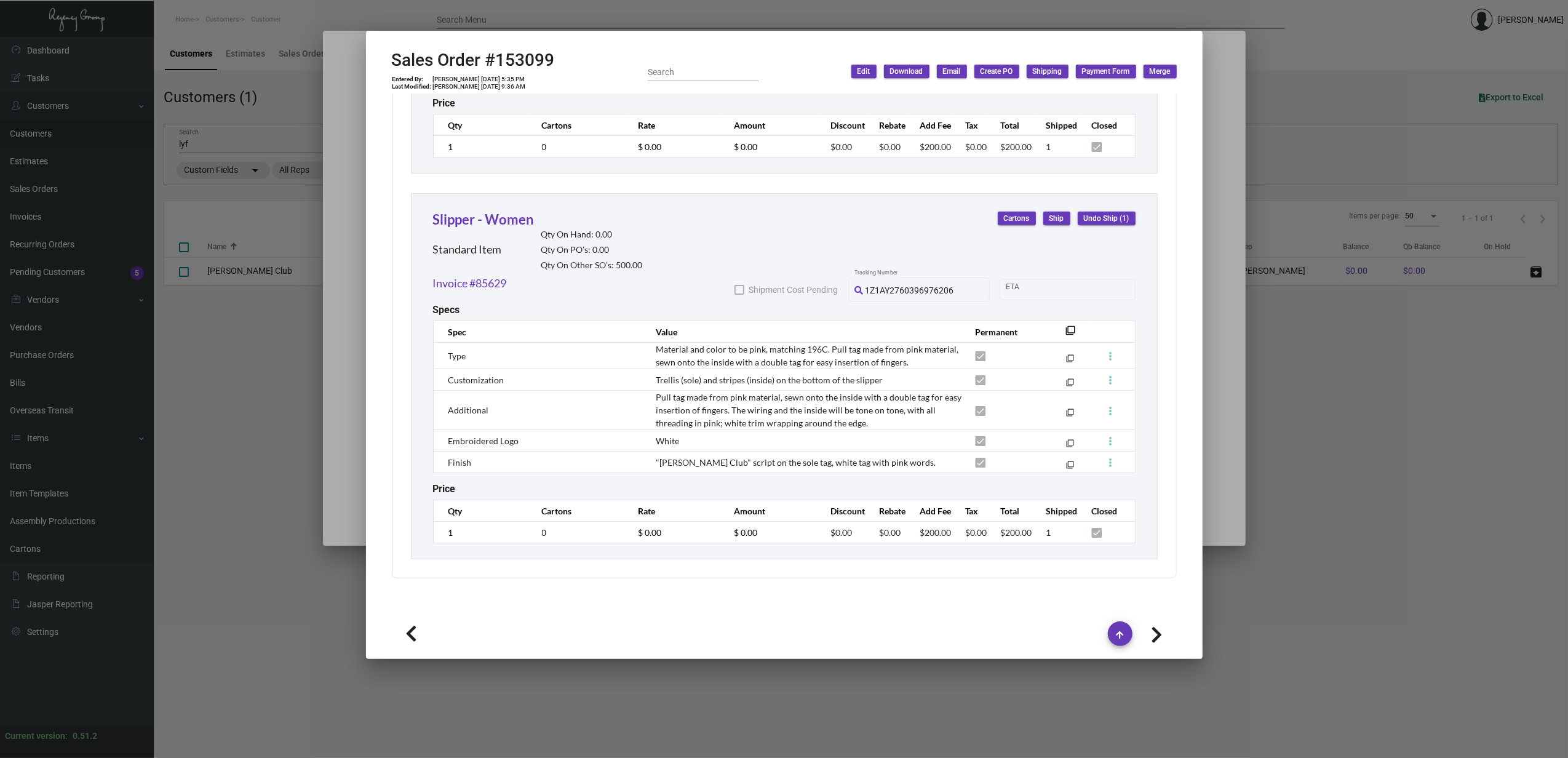
checkbox input "true"
type input "50.00000 %"
type textarea "Please send 5 samples to: [PERSON_NAME] Club - [PERSON_NAME] [GEOGRAPHIC_DATA][…"
type input "$ 524.14"
type input "85256"
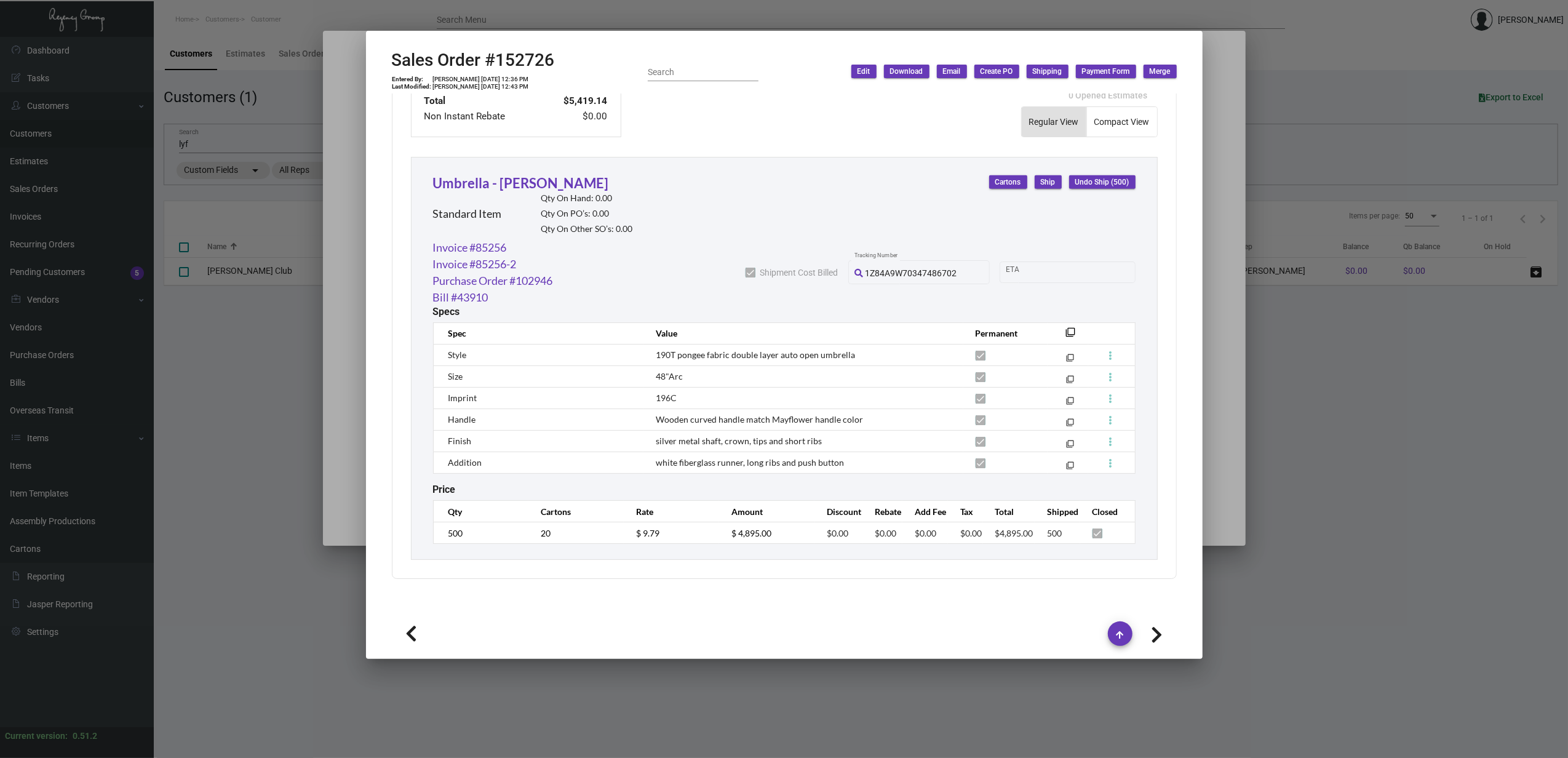
scroll to position [646, 0]
click at [1163, 626] on button at bounding box center [1157, 633] width 40 height 22
type input "146724"
type input "[DATE]"
type textarea "[PERSON_NAME] Club - [PERSON_NAME] [GEOGRAPHIC_DATA][STREET_ADDRESS][US_STATE]"
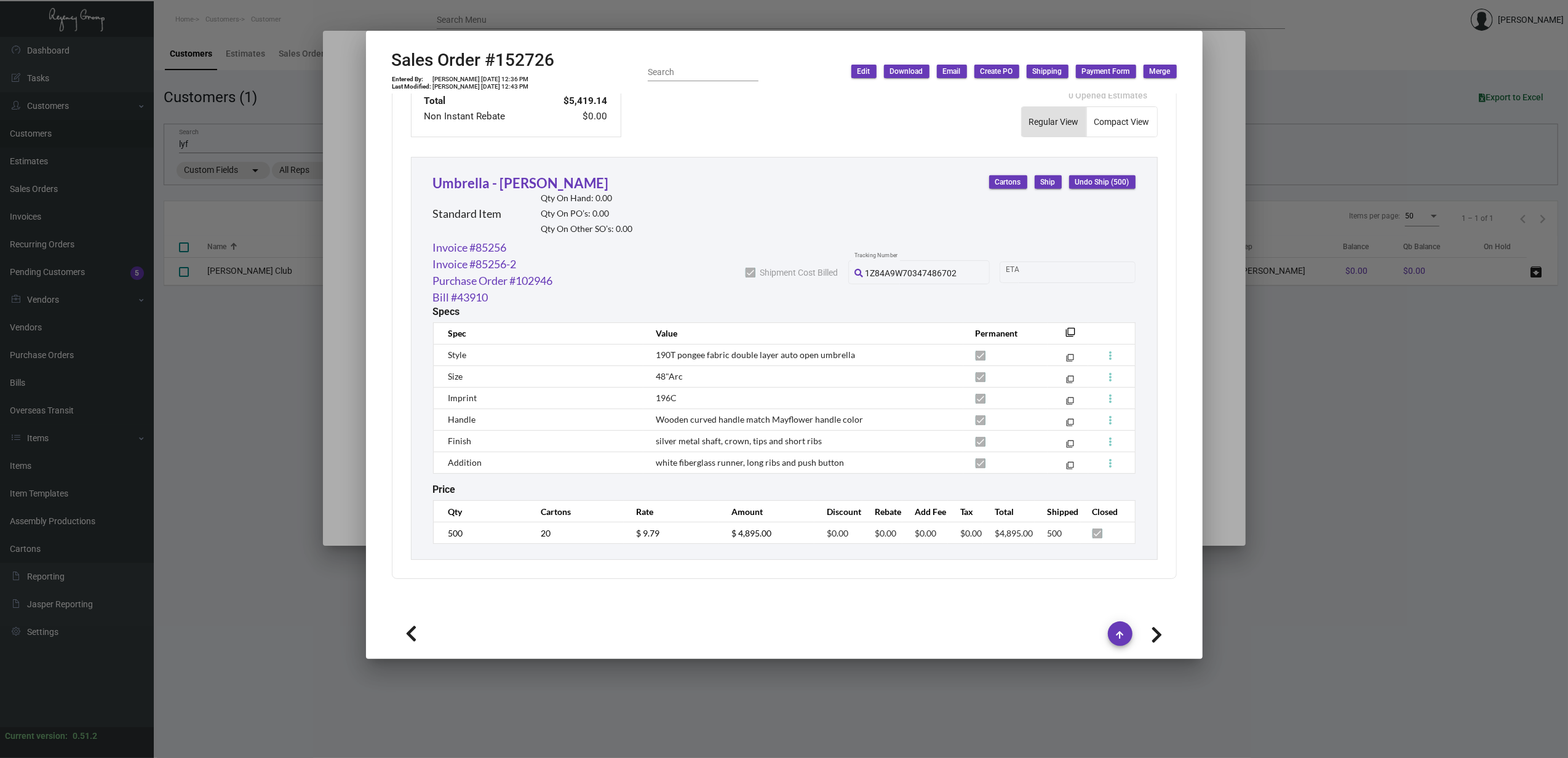
type input "MARIA071923"
checkbox input "false"
type input "0.00000 %"
type input "$ 38.95"
type input "78992"
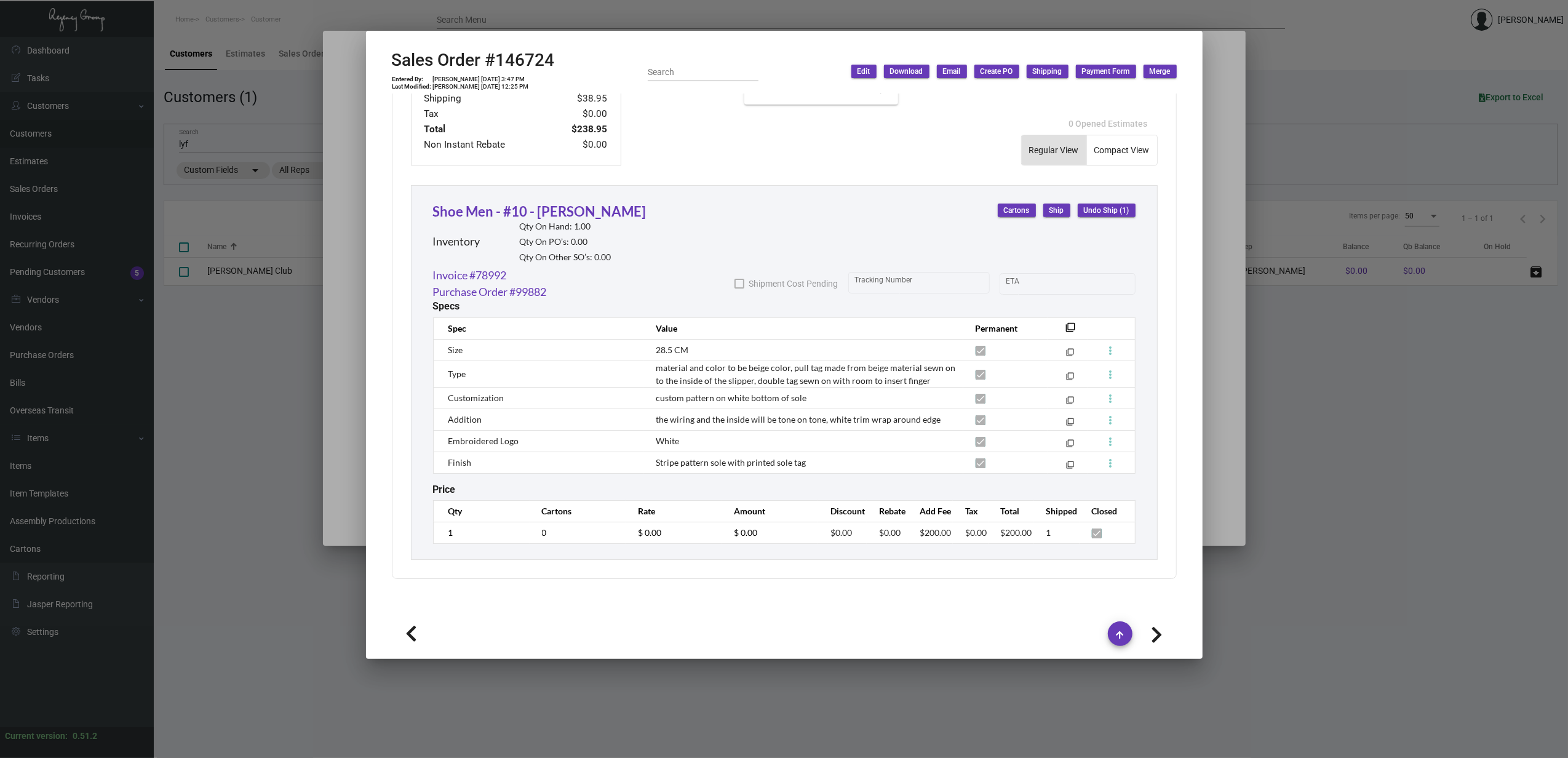
scroll to position [0, 0]
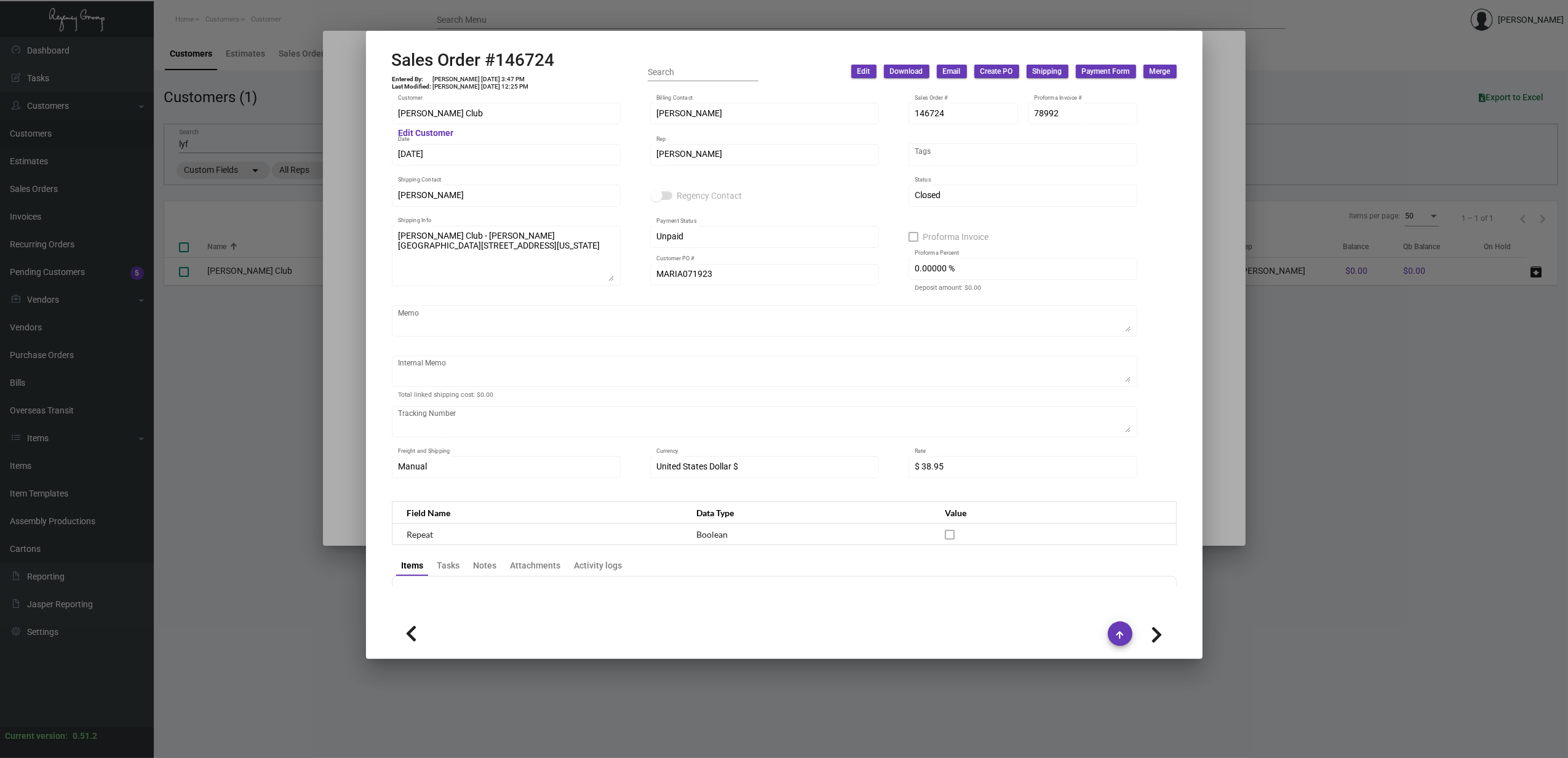
click at [1160, 631] on icon at bounding box center [1157, 635] width 12 height 19
type input "144413"
type input "[DATE]"
type input "MARINA042623"
type textarea "Shipped [DATE] by UPS Ground Cost $11.91"
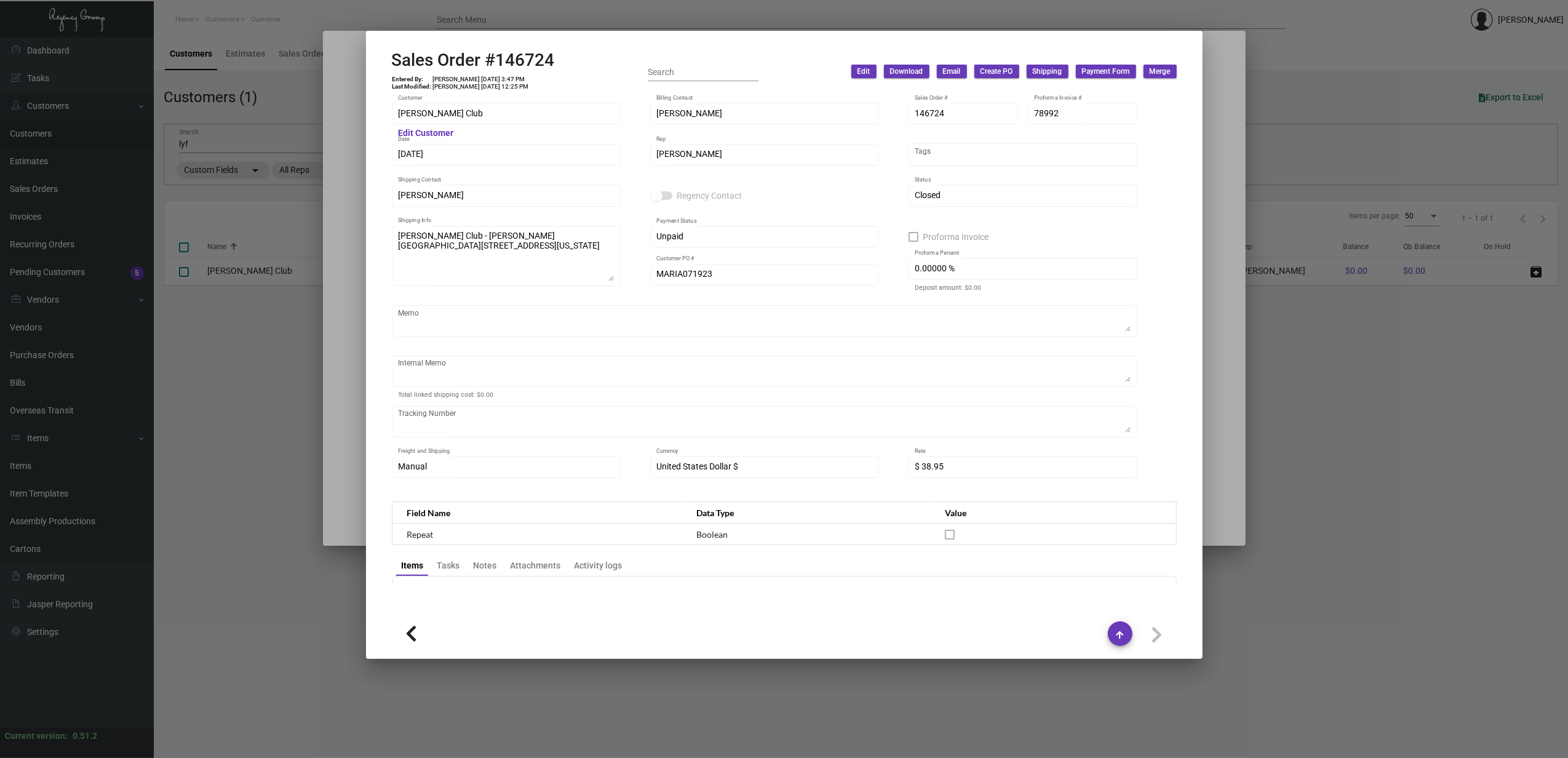
type input "$ 29.84"
type input "76621"
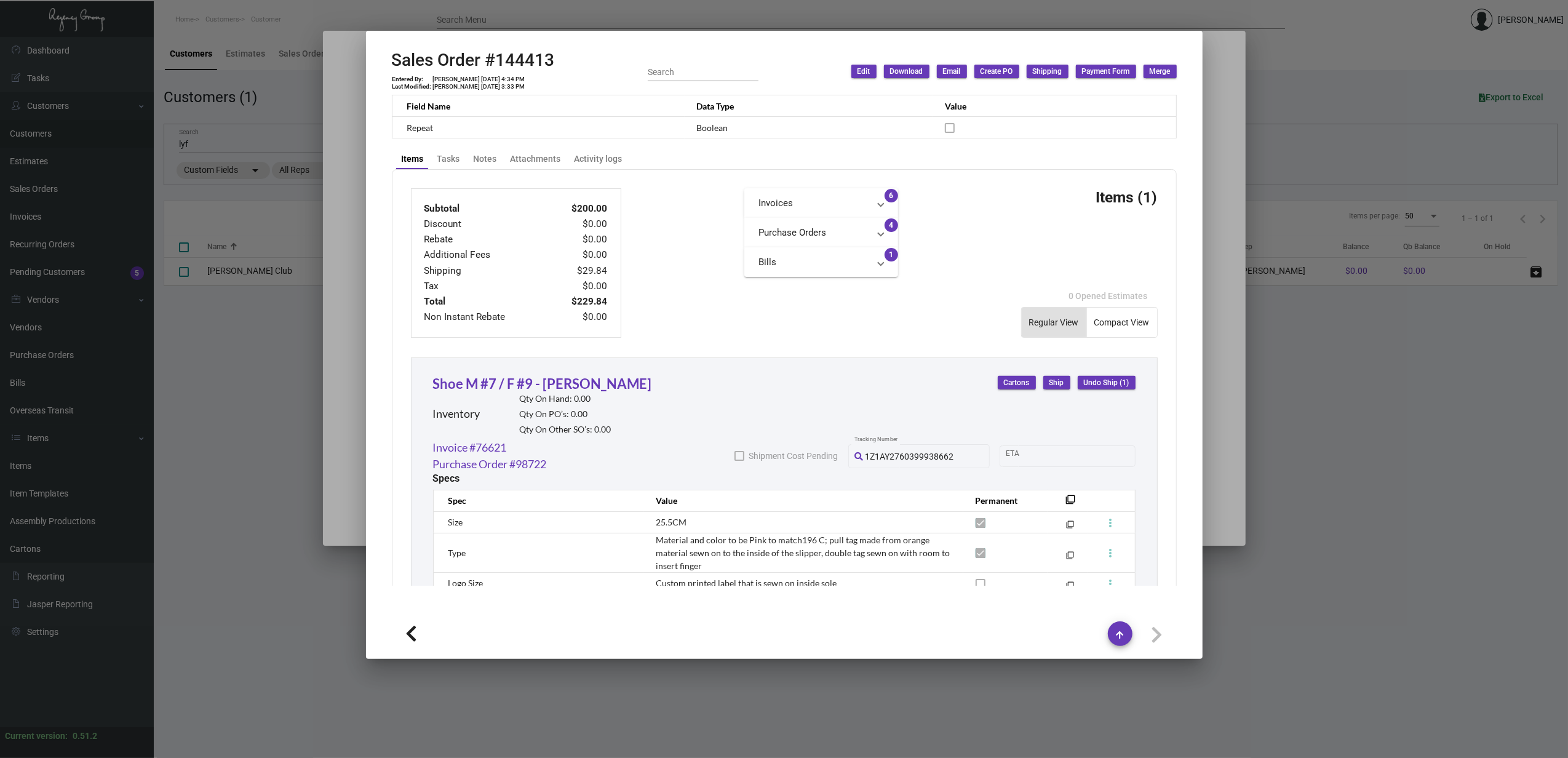
scroll to position [604, 0]
